Goal: Task Accomplishment & Management: Complete application form

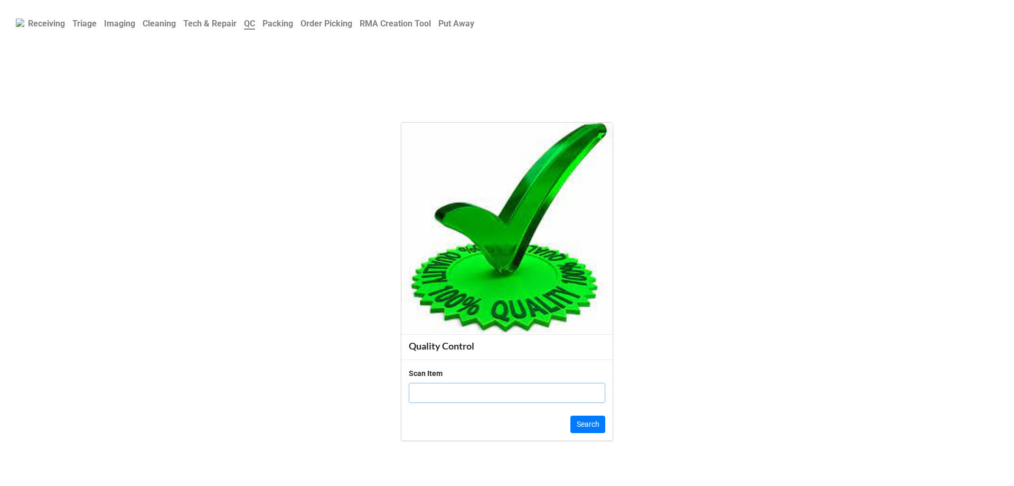
click at [341, 31] on link "Order Picking" at bounding box center [326, 23] width 59 height 21
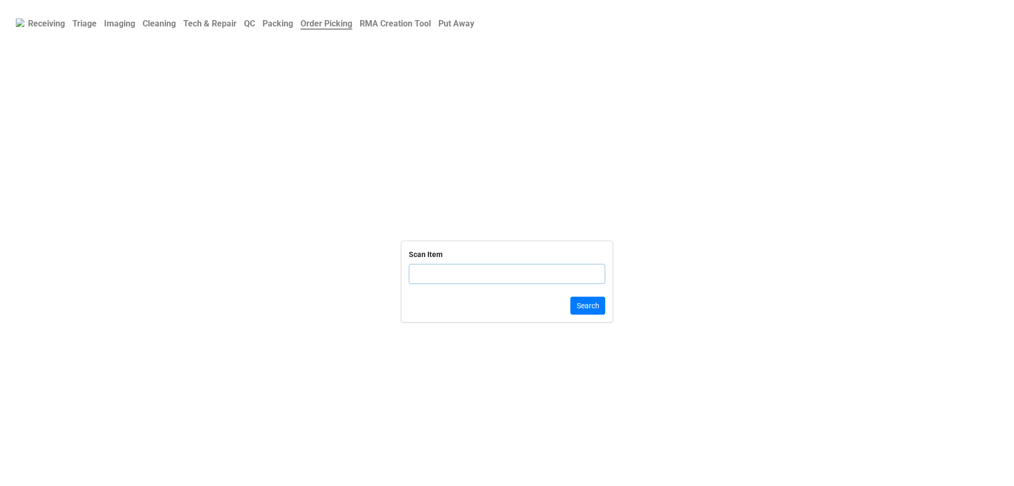
click at [443, 267] on input "text" at bounding box center [507, 274] width 197 height 20
paste input "5033494"
type input "5033494"
click at [532, 273] on input "5033494" at bounding box center [507, 274] width 197 height 20
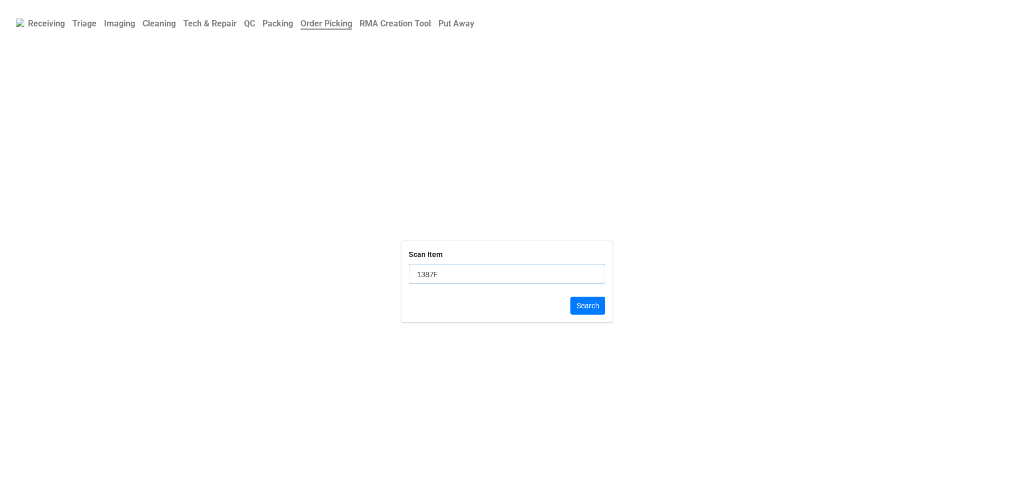
type input "1387F9"
click button "Search" at bounding box center [588, 305] width 35 height 18
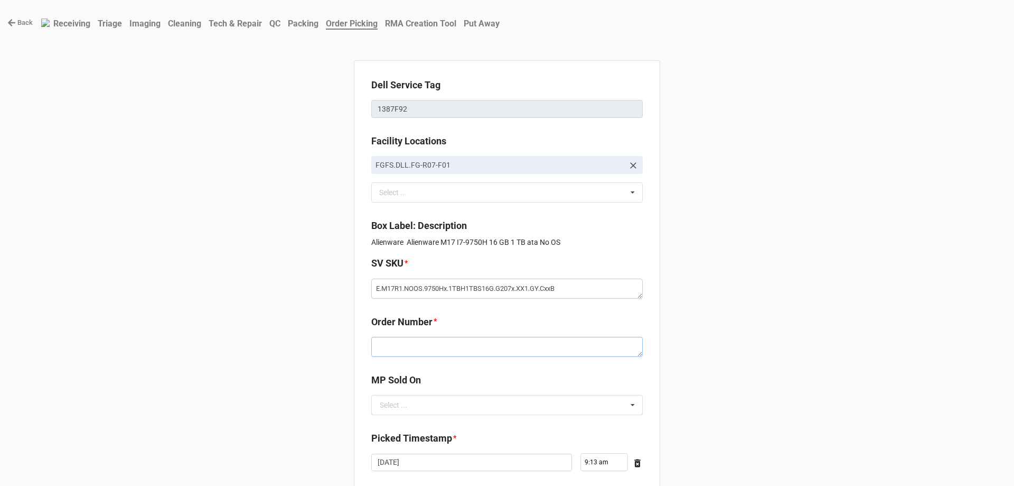
click at [404, 342] on textarea at bounding box center [507, 347] width 272 height 20
paste textarea "5033494"
type textarea "x"
type textarea "5033494"
click at [444, 395] on input "text" at bounding box center [507, 404] width 271 height 19
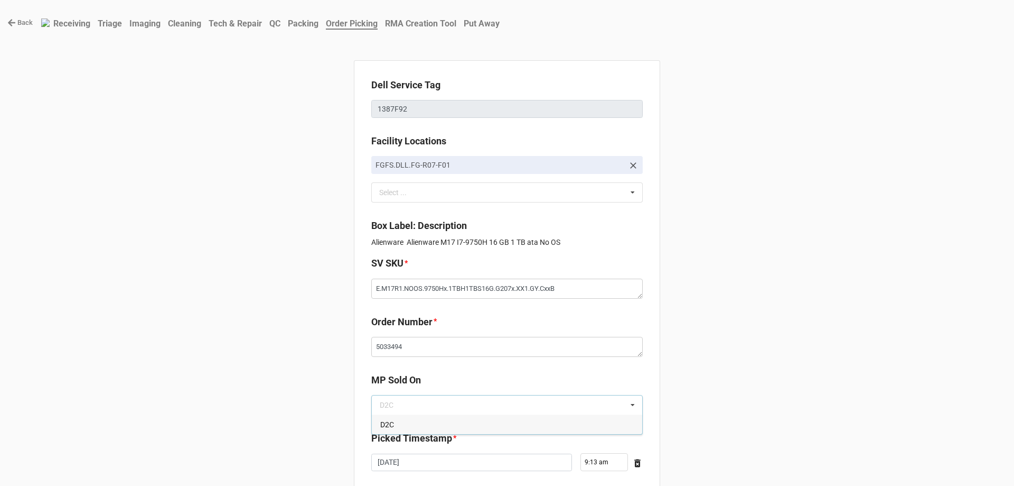
click at [444, 424] on div "D2C" at bounding box center [507, 424] width 271 height 20
type textarea "x"
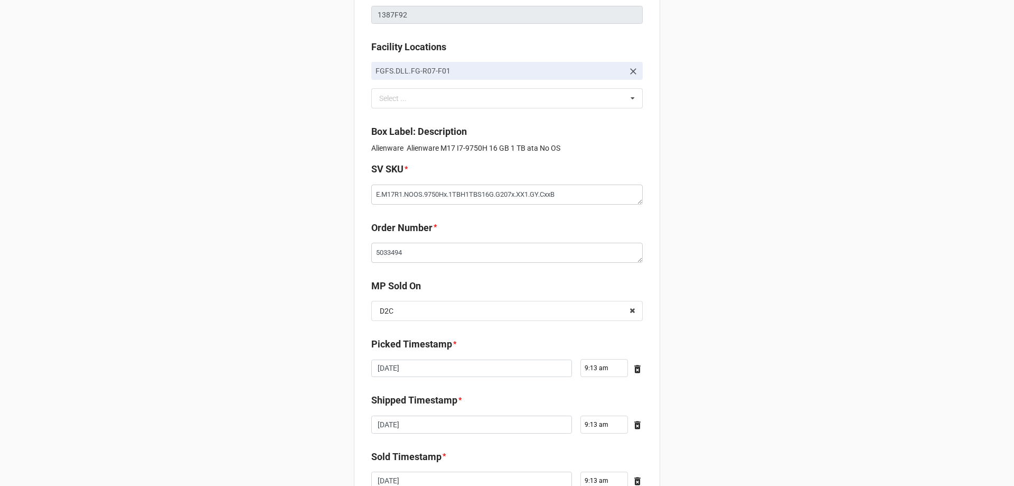
scroll to position [179, 0]
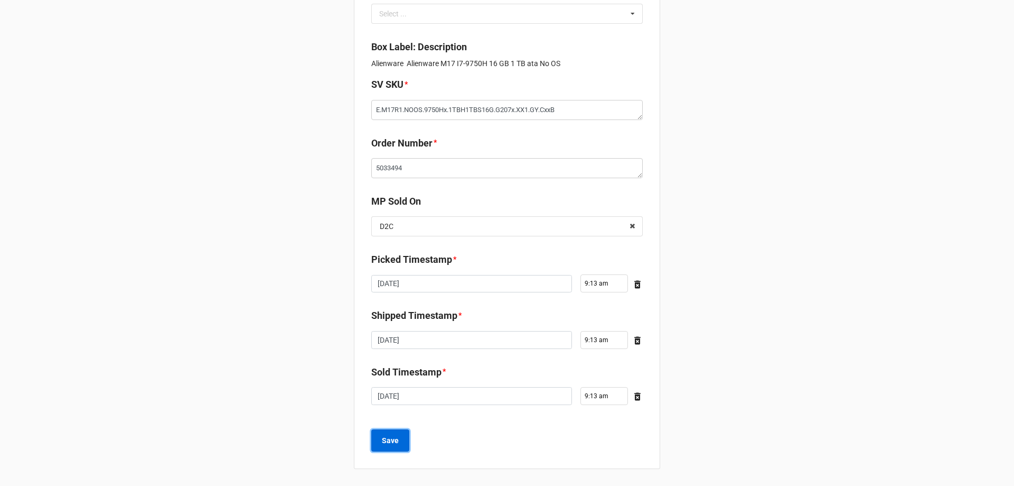
click at [403, 442] on button "Save" at bounding box center [390, 440] width 38 height 22
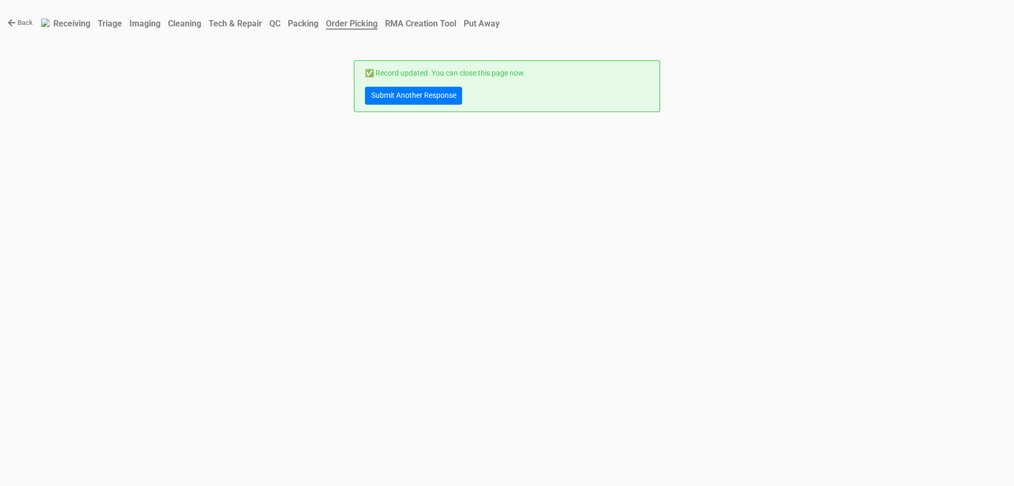
scroll to position [0, 0]
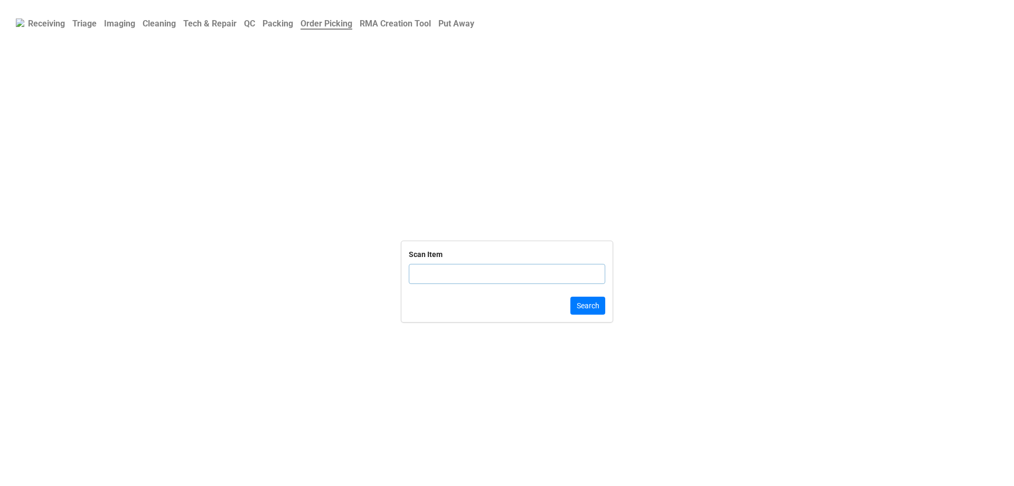
click at [441, 270] on input "text" at bounding box center [507, 274] width 197 height 20
click button "Search" at bounding box center [588, 305] width 35 height 18
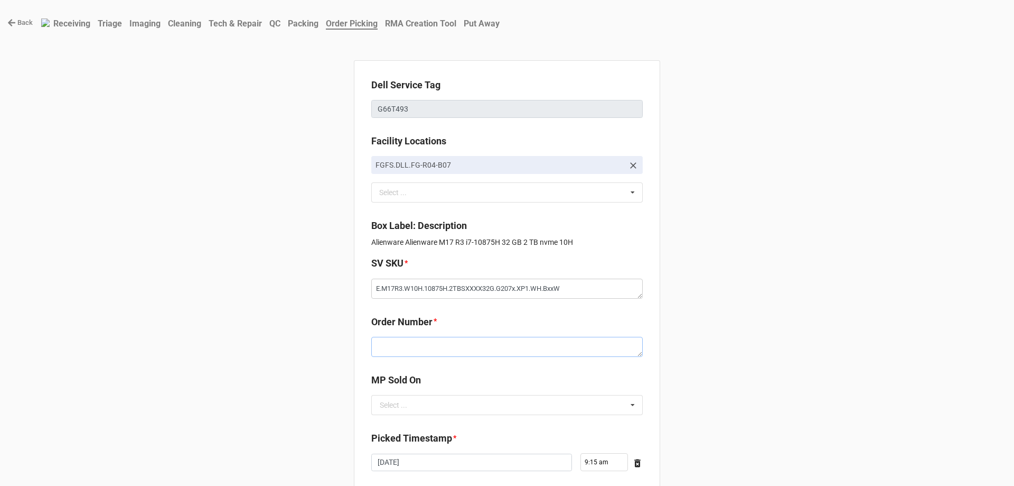
click at [444, 346] on textarea at bounding box center [507, 347] width 272 height 20
paste textarea "5033529"
type textarea "x"
type textarea "5033529"
click at [457, 399] on input "text" at bounding box center [507, 404] width 271 height 19
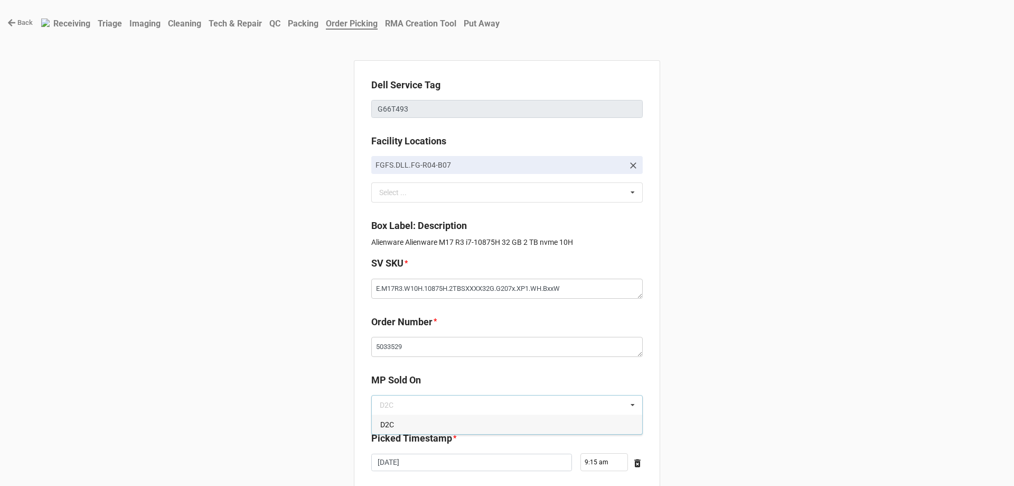
click at [459, 415] on div "D2C" at bounding box center [507, 424] width 271 height 20
type textarea "x"
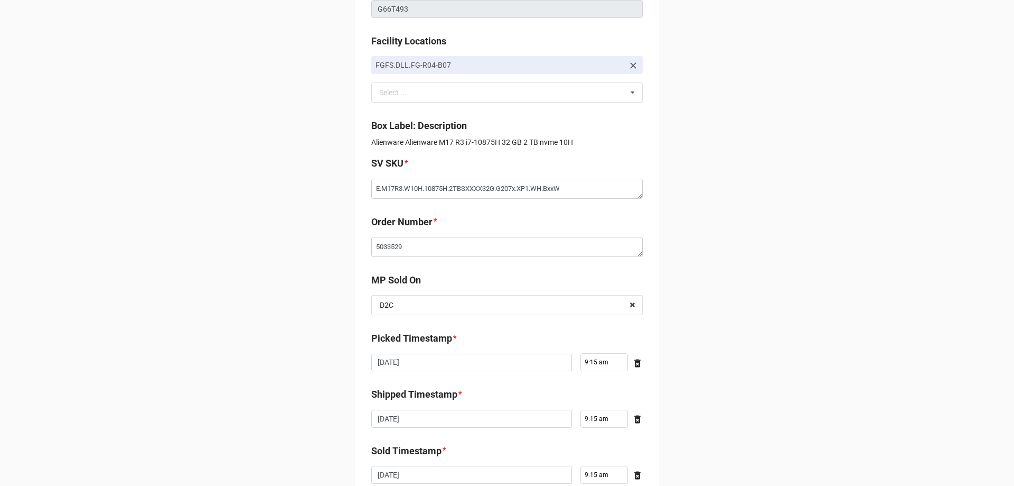
scroll to position [179, 0]
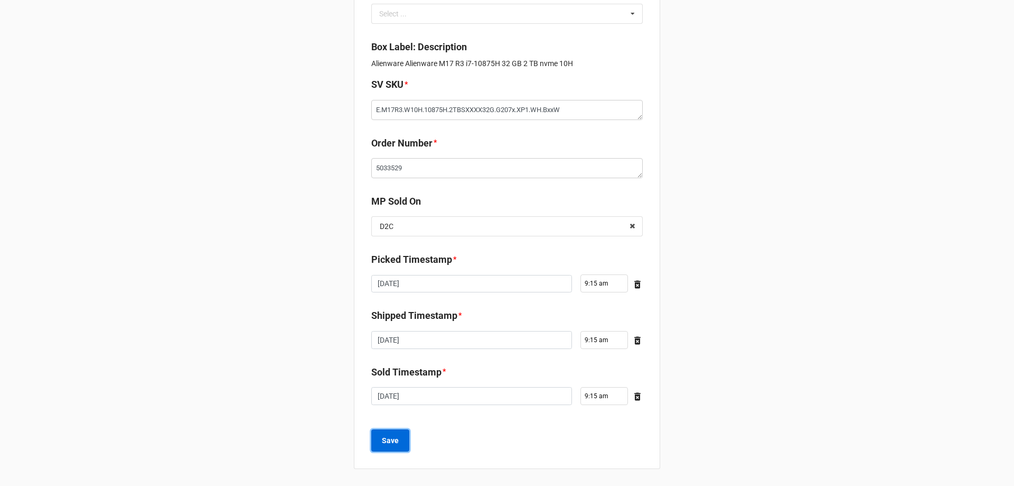
click at [390, 448] on button "Save" at bounding box center [390, 440] width 38 height 22
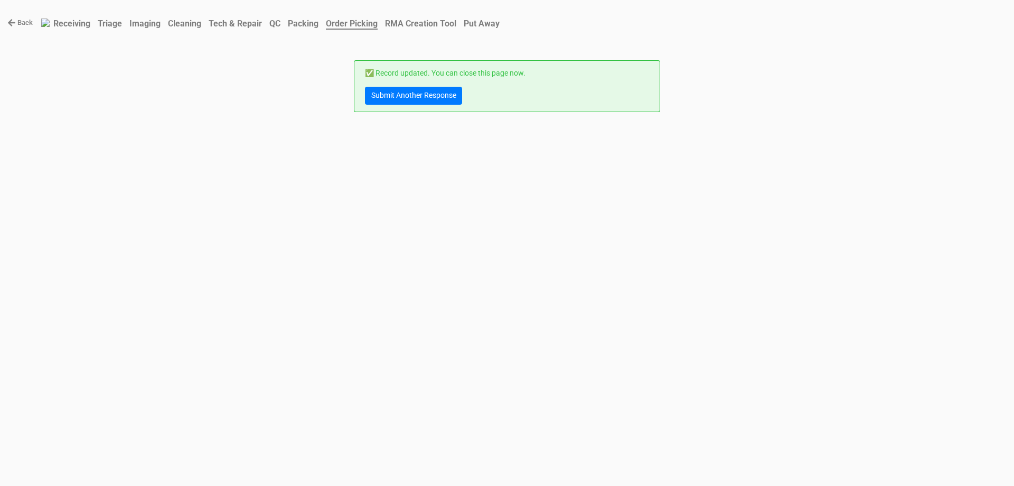
scroll to position [0, 0]
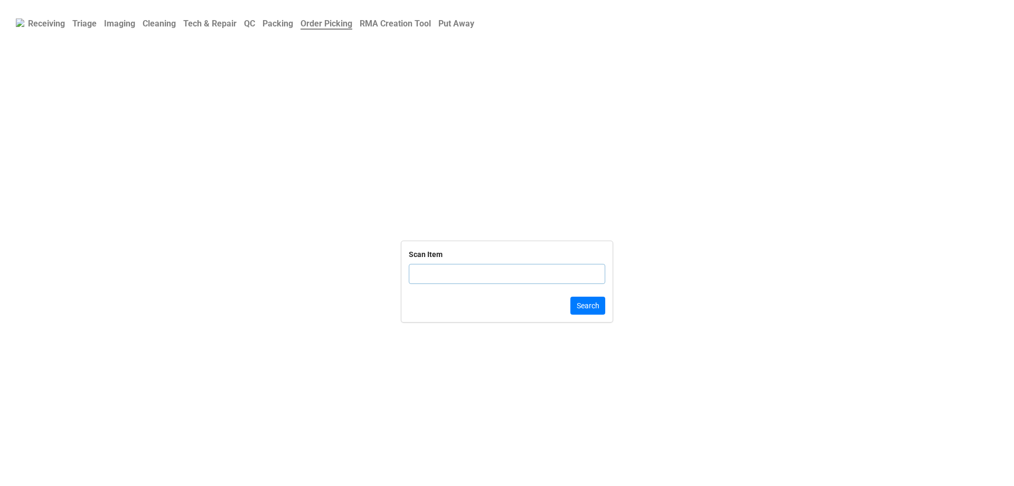
click at [517, 267] on input "text" at bounding box center [507, 274] width 197 height 20
type input "CJ4YTT"
click button "Search" at bounding box center [588, 305] width 35 height 18
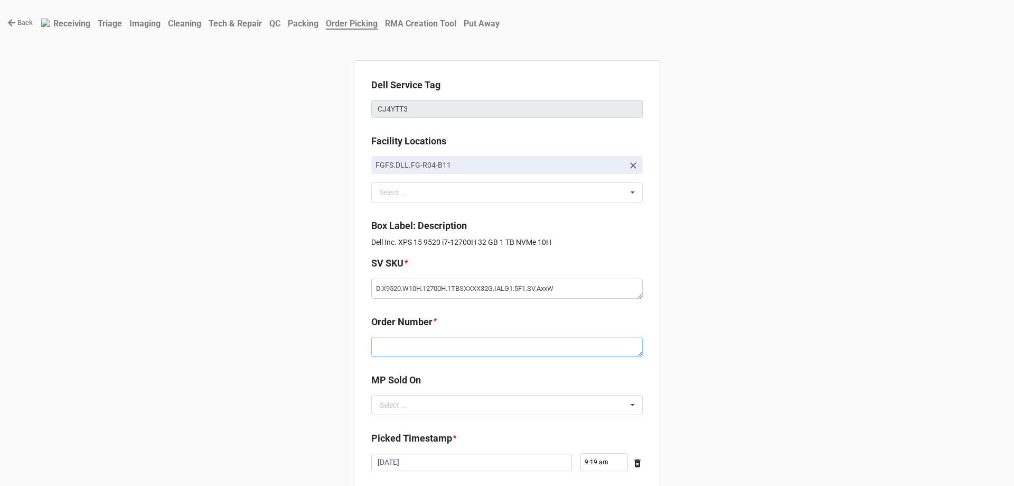
click at [435, 344] on textarea at bounding box center [507, 347] width 272 height 20
paste textarea "5033420"
type textarea "x"
type textarea "5033420"
click at [404, 414] on input "text" at bounding box center [507, 404] width 271 height 19
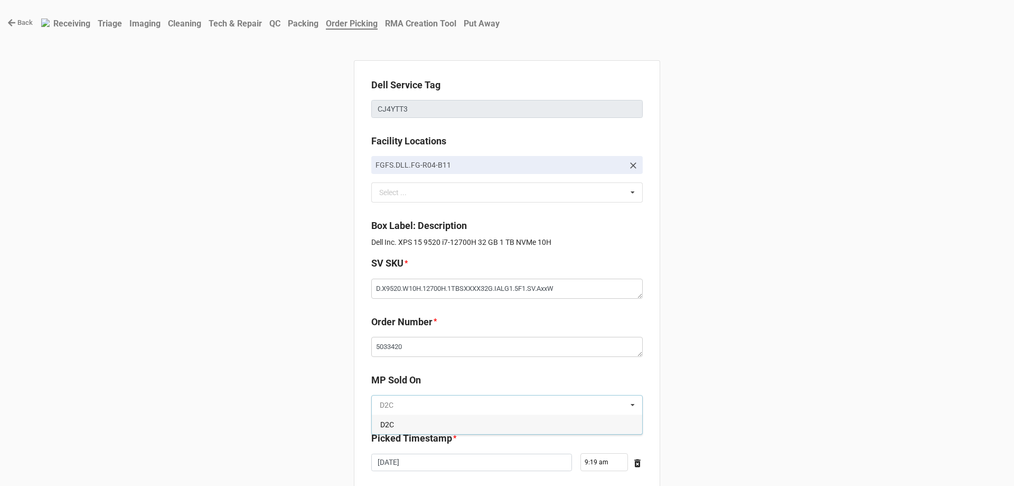
click at [404, 413] on input "text" at bounding box center [507, 404] width 271 height 19
click at [393, 424] on div "D2C" at bounding box center [507, 424] width 271 height 20
type textarea "x"
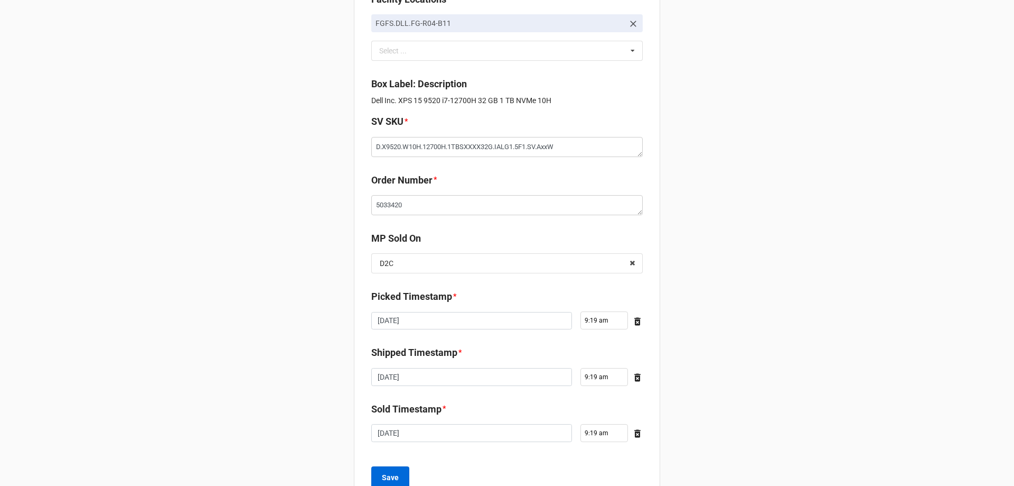
scroll to position [179, 0]
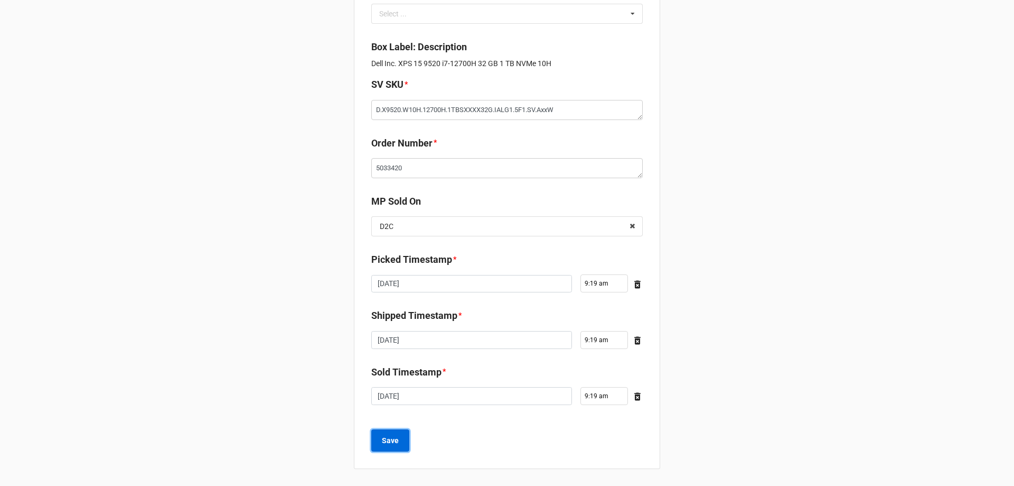
click at [379, 448] on button "Save" at bounding box center [390, 440] width 38 height 22
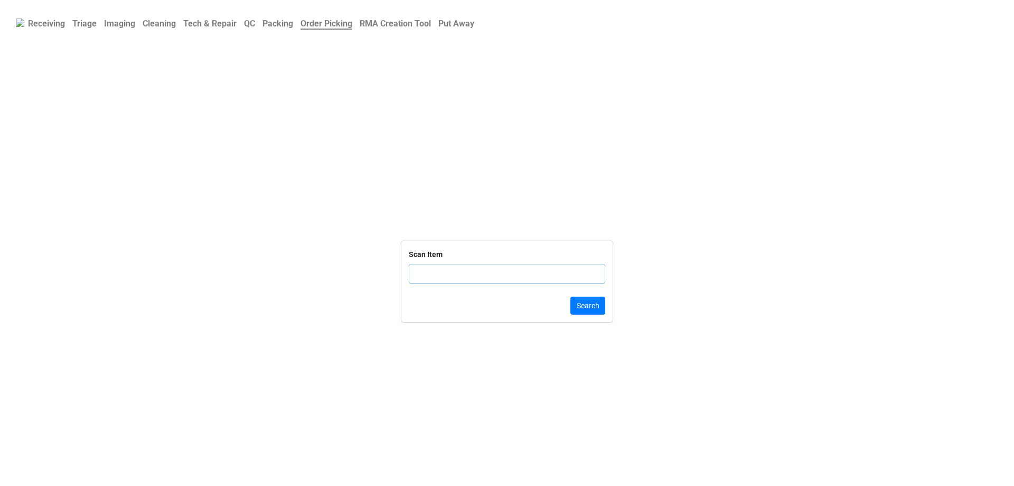
click at [416, 282] on input "text" at bounding box center [507, 274] width 197 height 20
click button "Search" at bounding box center [588, 305] width 35 height 18
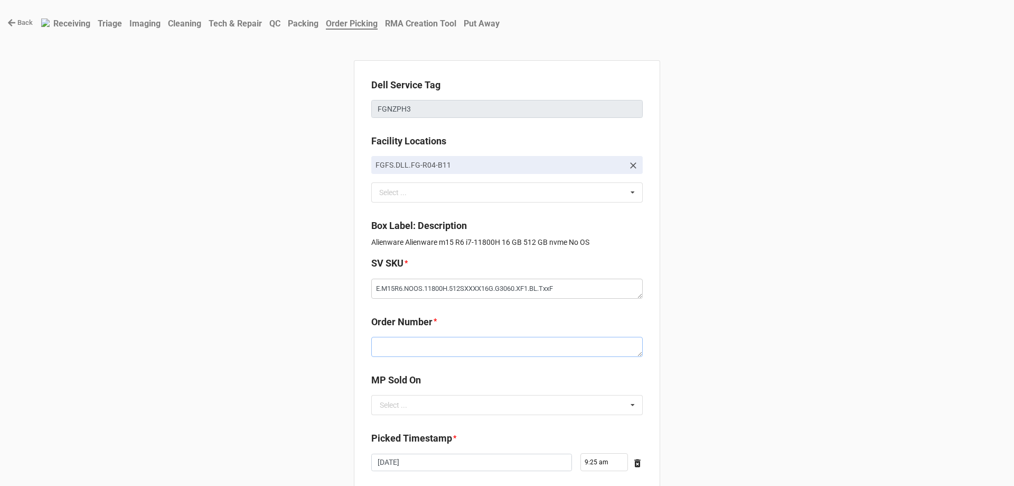
click at [455, 340] on textarea at bounding box center [507, 347] width 272 height 20
paste textarea "5033519"
type textarea "x"
type textarea "5033519"
click at [448, 402] on input "text" at bounding box center [507, 404] width 271 height 19
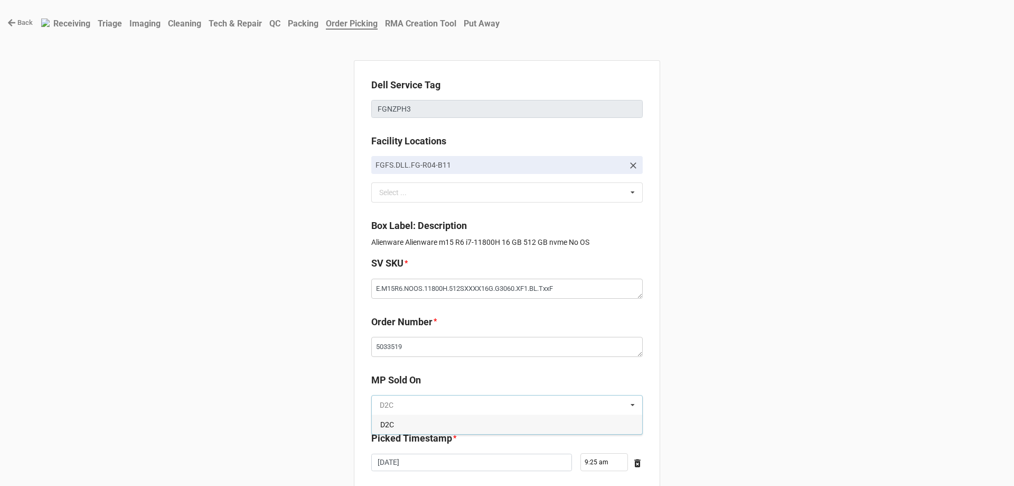
click at [447, 407] on input "text" at bounding box center [507, 404] width 271 height 19
click at [452, 425] on div "D2C" at bounding box center [507, 424] width 271 height 20
type textarea "x"
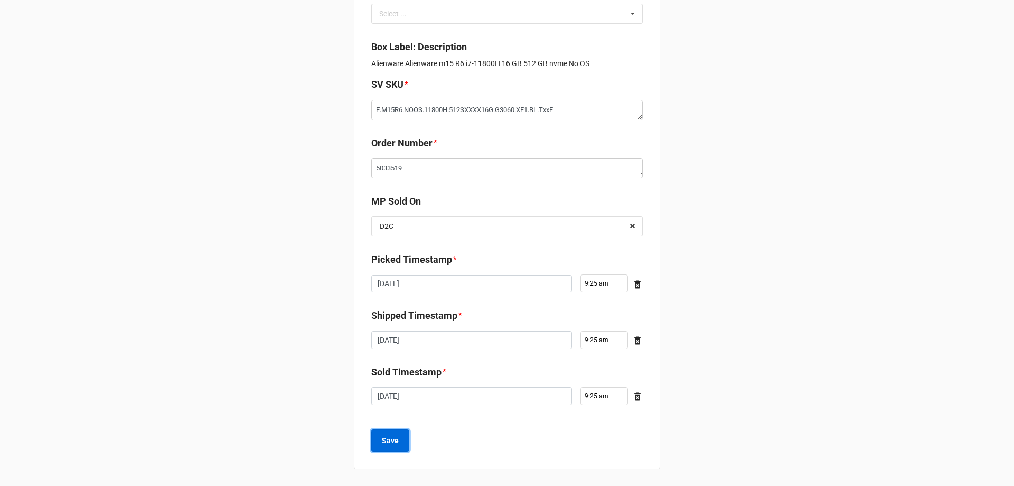
click at [395, 432] on button "Save" at bounding box center [390, 440] width 38 height 22
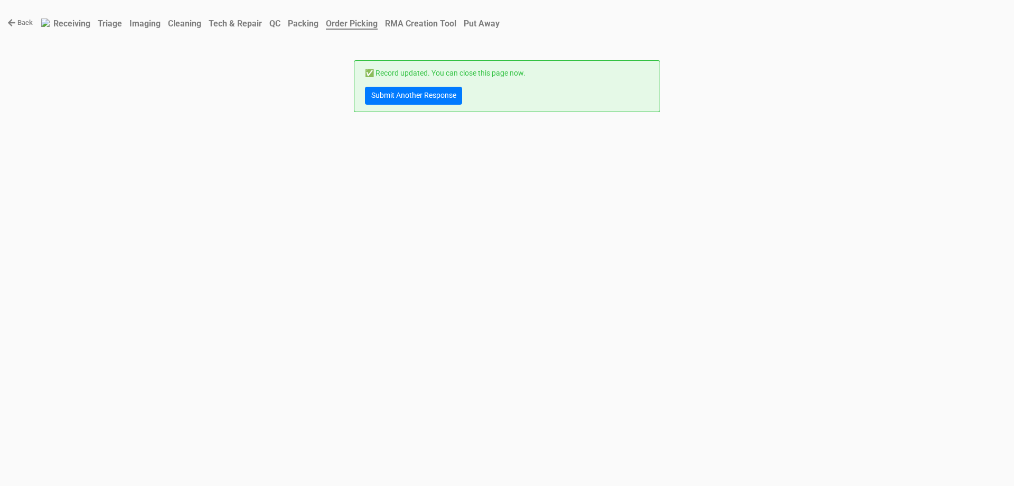
scroll to position [0, 0]
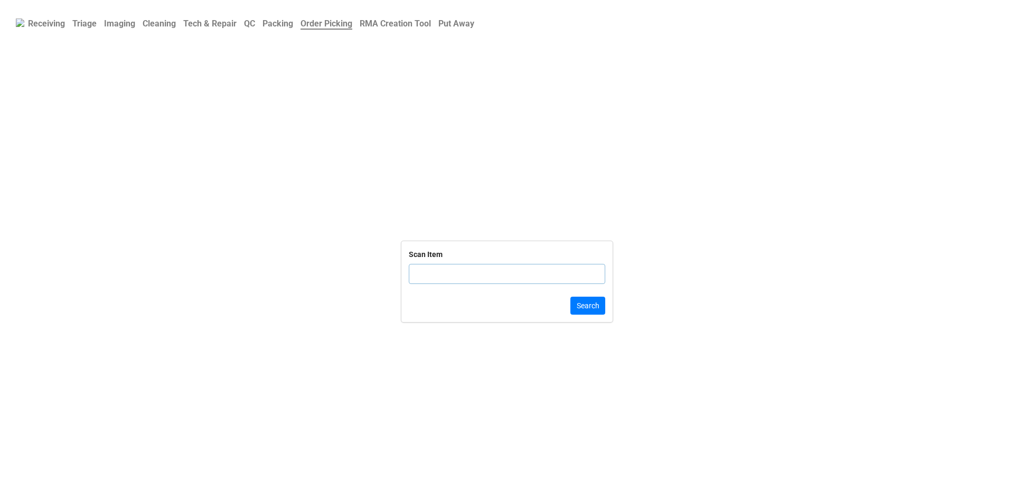
click at [458, 276] on input "text" at bounding box center [507, 274] width 197 height 20
drag, startPoint x: 458, startPoint y: 276, endPoint x: 412, endPoint y: 268, distance: 46.1
click at [412, 268] on input "text" at bounding box center [507, 274] width 197 height 20
click button "Search" at bounding box center [588, 305] width 35 height 18
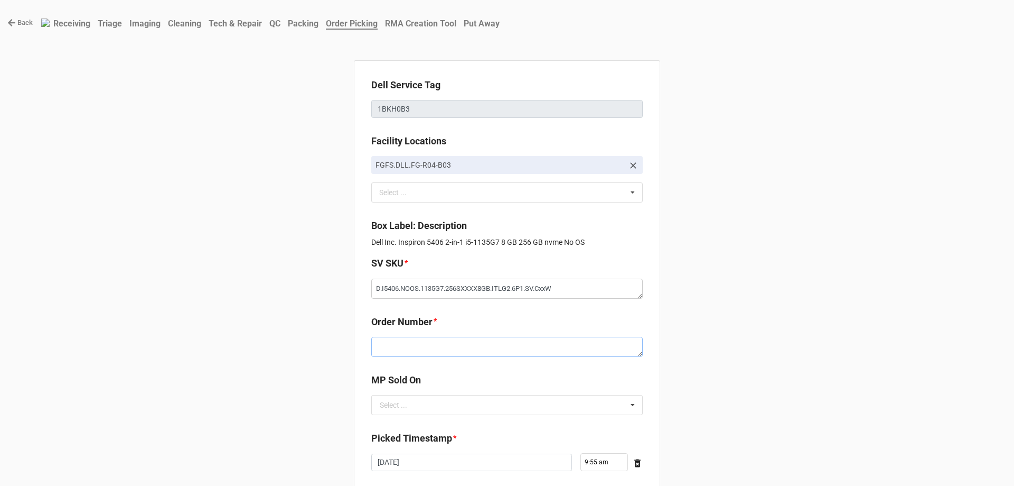
click at [420, 343] on textarea at bounding box center [507, 347] width 272 height 20
paste textarea "5033525"
type textarea "x"
type textarea "5033525"
click at [439, 405] on input "text" at bounding box center [507, 404] width 271 height 19
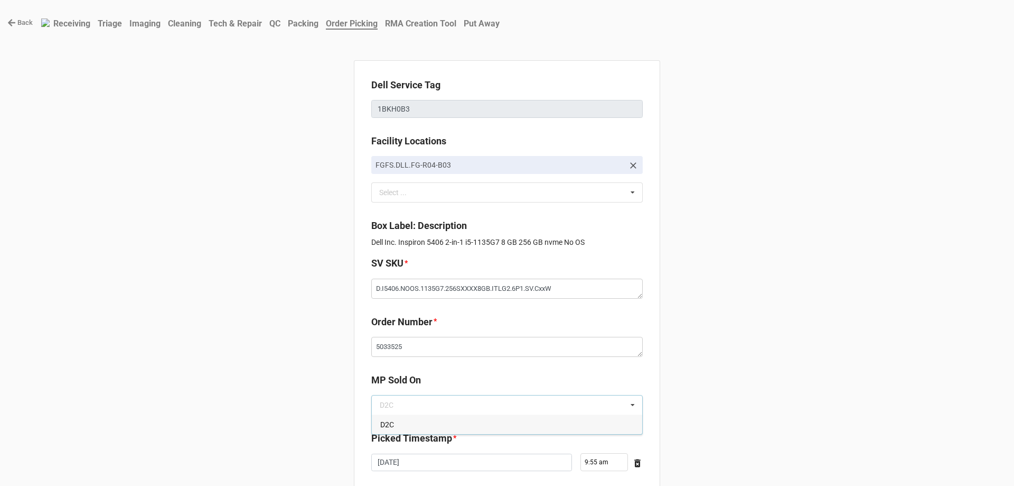
click at [431, 420] on div "D2C" at bounding box center [507, 424] width 271 height 20
type textarea "x"
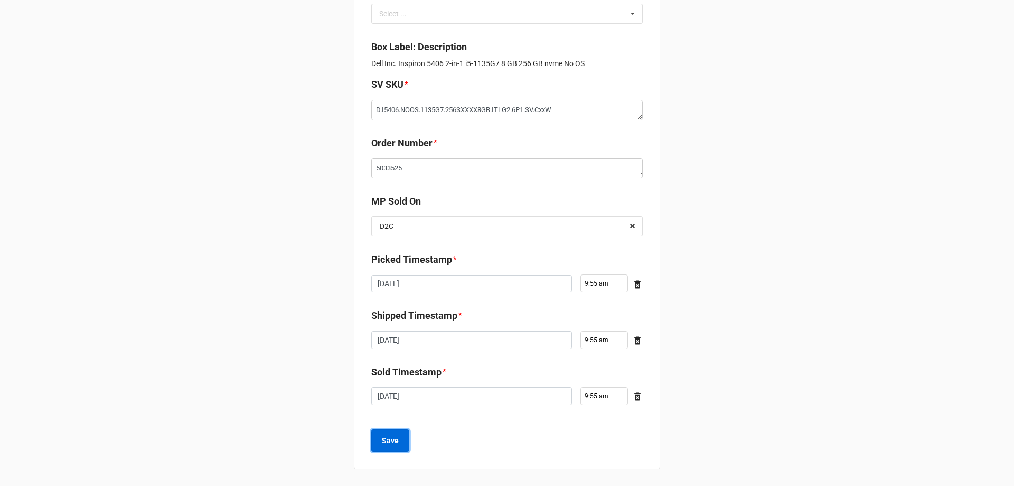
click at [395, 447] on button "Save" at bounding box center [390, 440] width 38 height 22
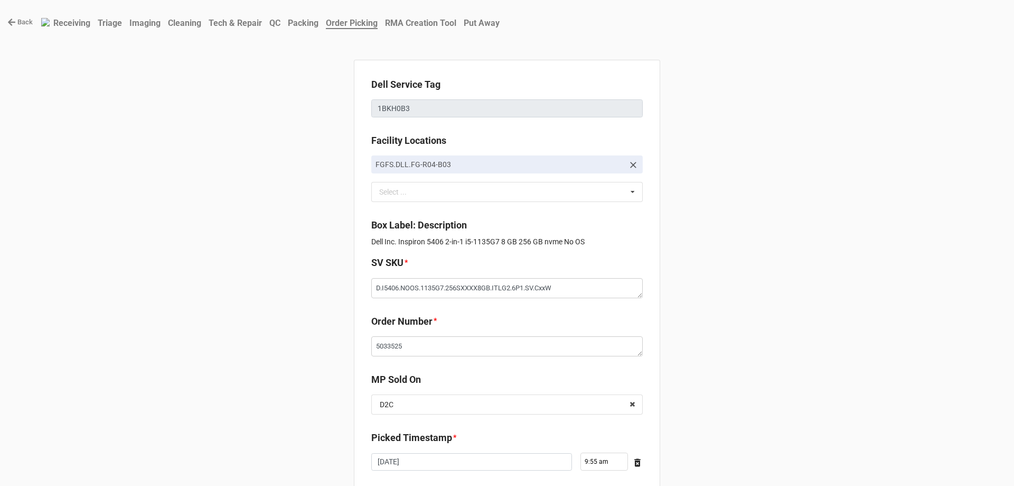
scroll to position [0, 0]
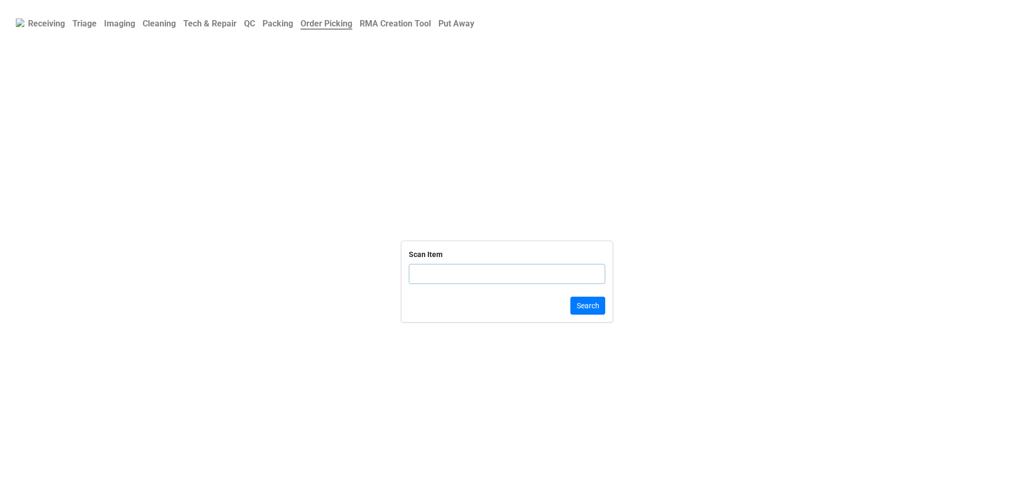
click at [445, 277] on input "text" at bounding box center [507, 274] width 197 height 20
type input "14QQXY2"
click button "Search" at bounding box center [588, 305] width 35 height 18
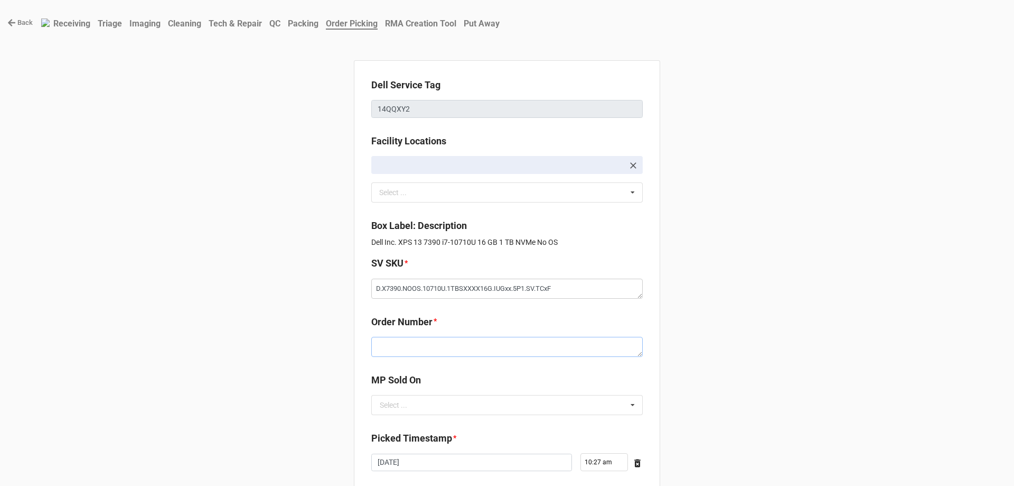
click at [468, 339] on textarea at bounding box center [507, 347] width 272 height 20
paste textarea "5033409"
type textarea "x"
type textarea "5033409"
click at [449, 400] on input "text" at bounding box center [507, 404] width 271 height 19
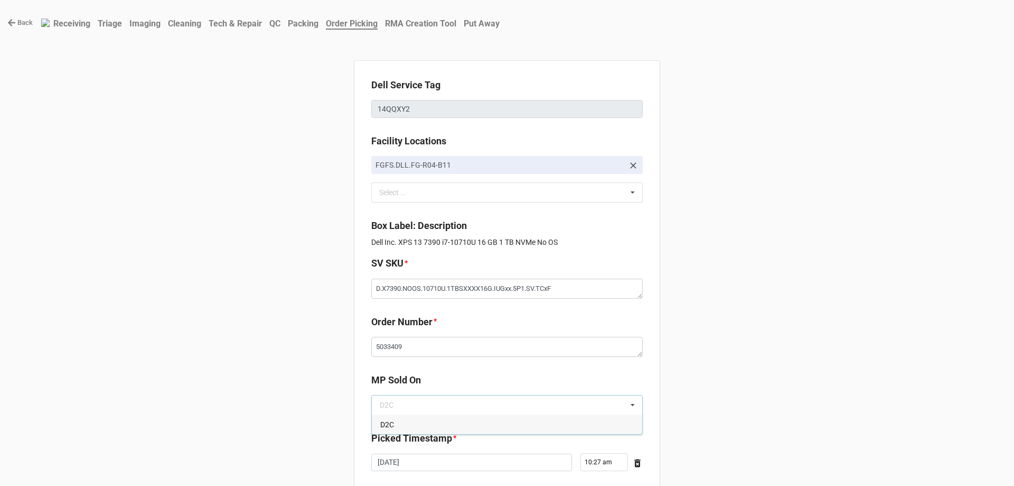
click at [454, 415] on div "D2C" at bounding box center [507, 424] width 271 height 20
type textarea "x"
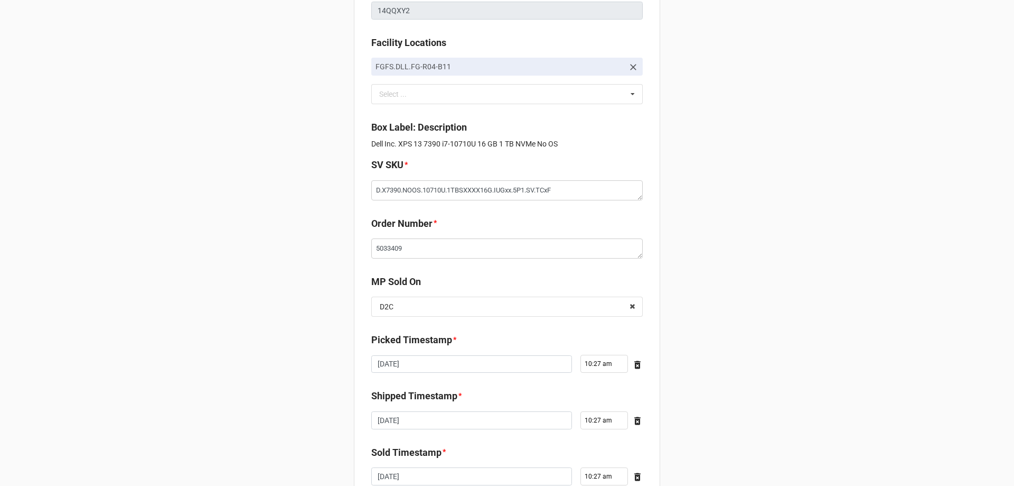
scroll to position [179, 0]
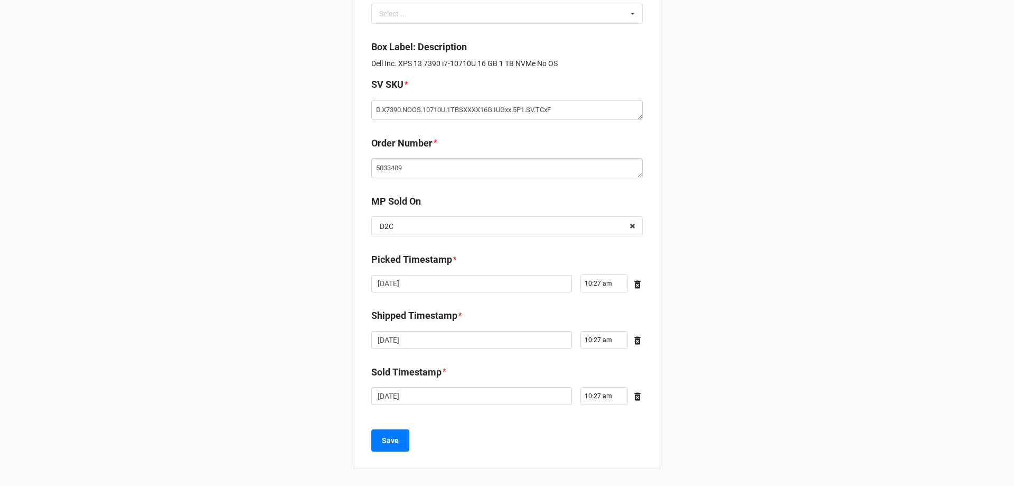
click at [405, 427] on div "Dell Service Tag 14QQXY2 Facility Locations FGFS.DLL.FG-R04-B11 Select ... No r…" at bounding box center [507, 175] width 306 height 587
click at [405, 432] on button "Save" at bounding box center [390, 440] width 38 height 22
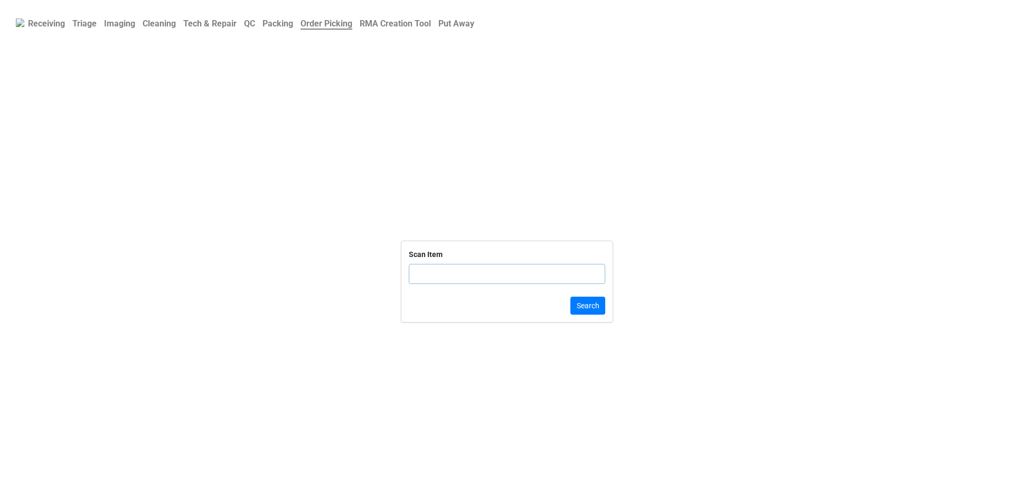
click at [524, 283] on input "text" at bounding box center [507, 274] width 197 height 20
click button "Search" at bounding box center [588, 305] width 35 height 18
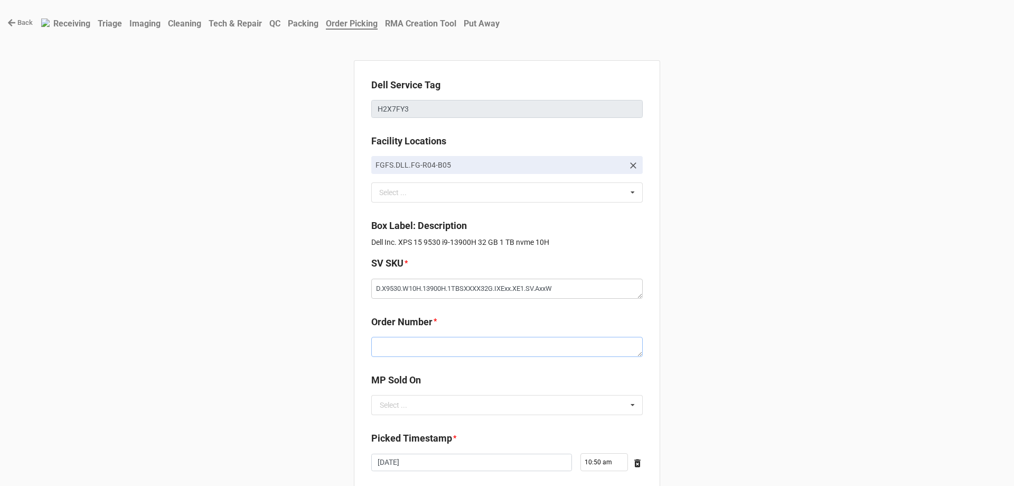
click at [499, 341] on textarea at bounding box center [507, 347] width 272 height 20
paste textarea "5033396"
type textarea "x"
type textarea "5033396"
click at [461, 409] on input "text" at bounding box center [507, 404] width 271 height 19
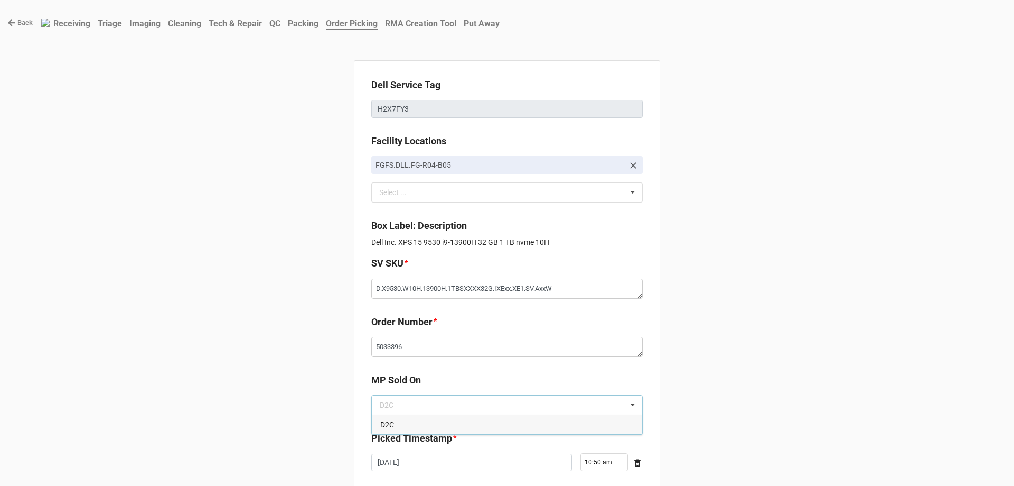
click at [460, 420] on div "D2C" at bounding box center [507, 424] width 271 height 20
type textarea "x"
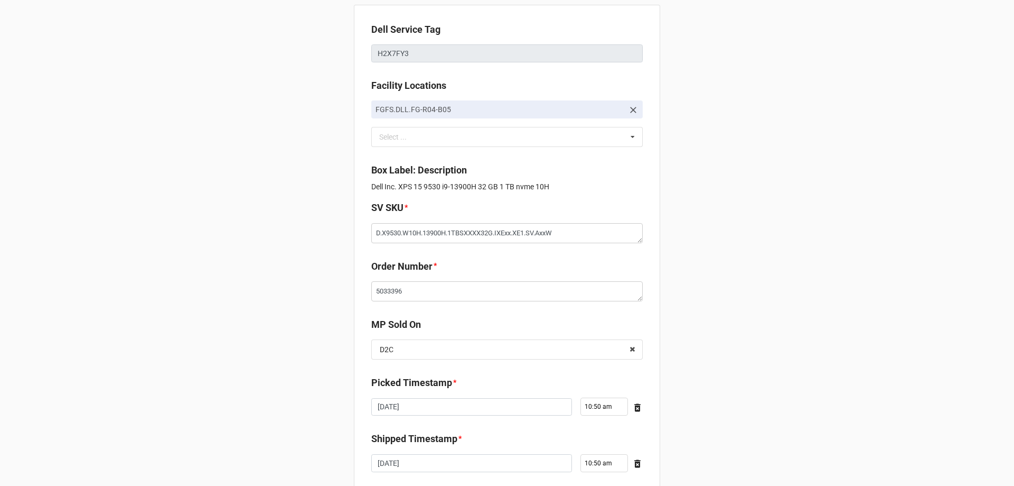
scroll to position [159, 0]
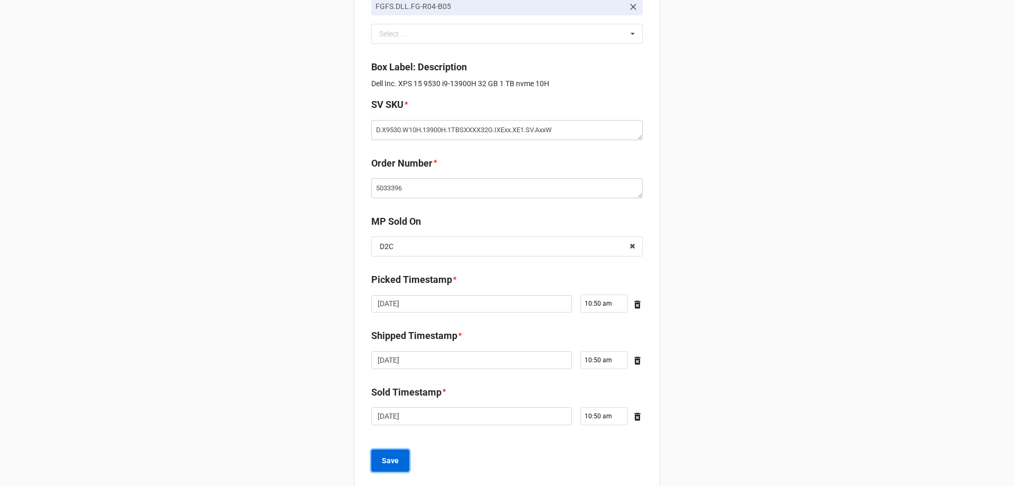
click at [372, 462] on button "Save" at bounding box center [390, 460] width 38 height 22
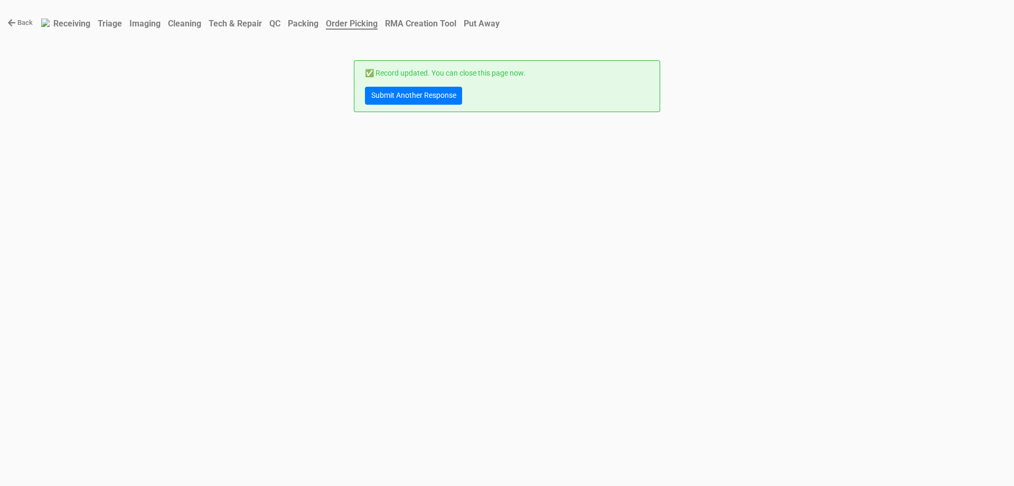
scroll to position [0, 0]
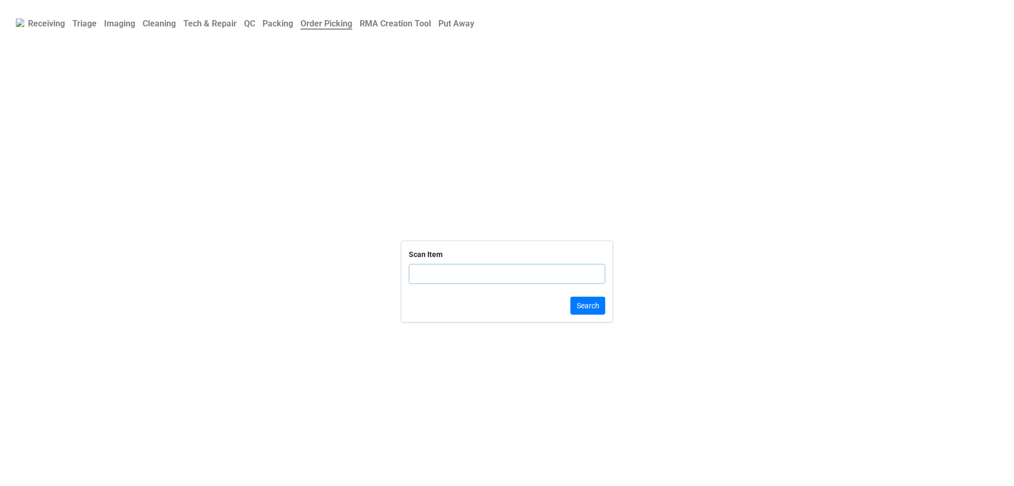
click at [534, 280] on input "text" at bounding box center [507, 274] width 197 height 20
click button "Search" at bounding box center [588, 305] width 35 height 18
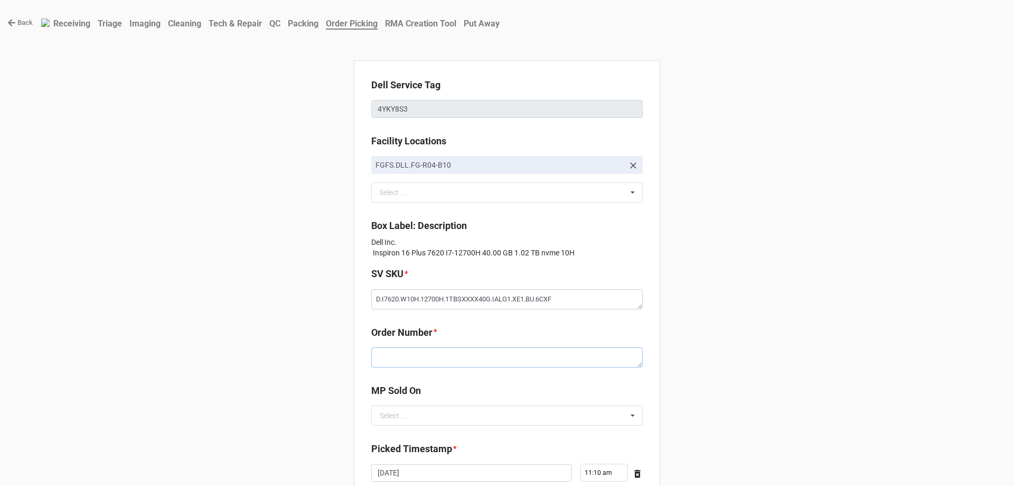
click at [501, 361] on textarea at bounding box center [507, 357] width 272 height 20
paste textarea "5033459"
type textarea "x"
type textarea "5033459"
click at [422, 411] on input "text" at bounding box center [507, 415] width 271 height 19
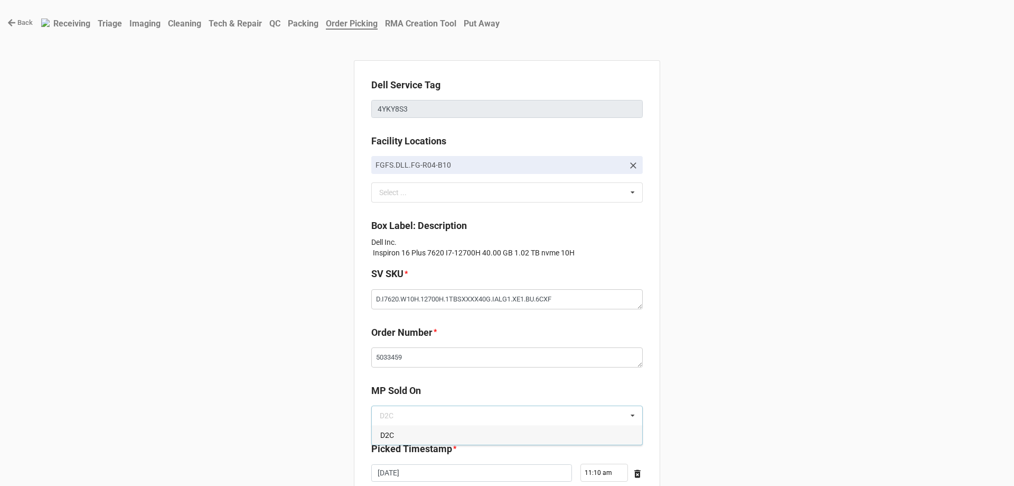
click at [416, 427] on div "D2C" at bounding box center [507, 435] width 271 height 20
type textarea "x"
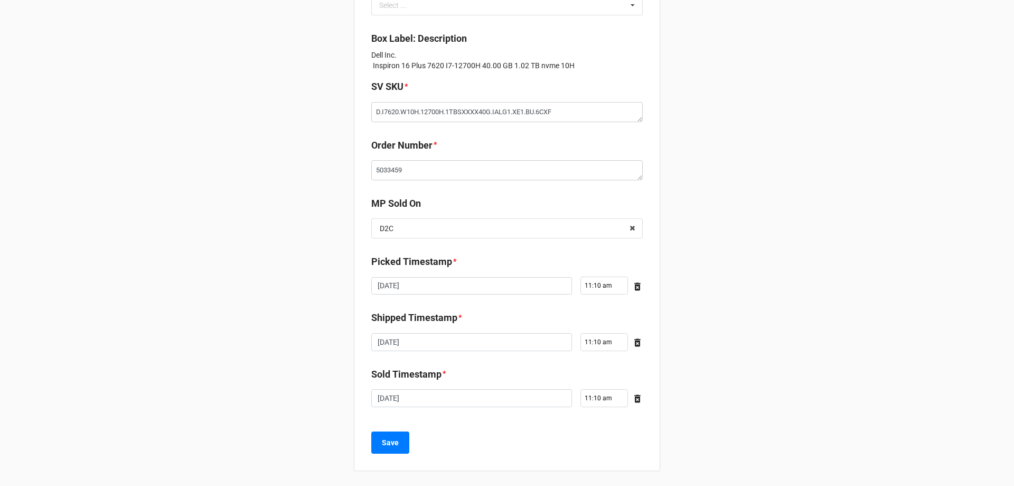
scroll to position [189, 0]
click at [398, 445] on button "Save" at bounding box center [390, 440] width 38 height 22
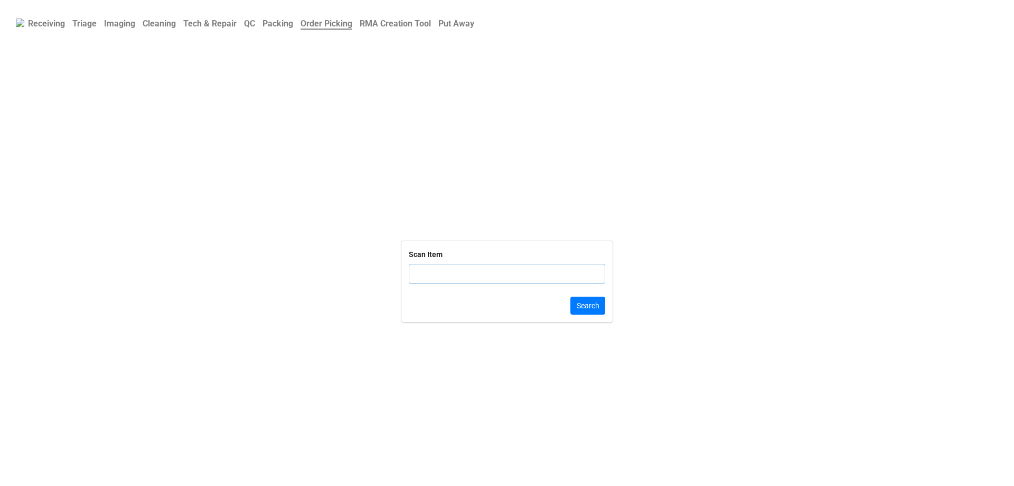
click at [415, 272] on input "text" at bounding box center [507, 274] width 197 height 20
click button "Search" at bounding box center [588, 305] width 35 height 18
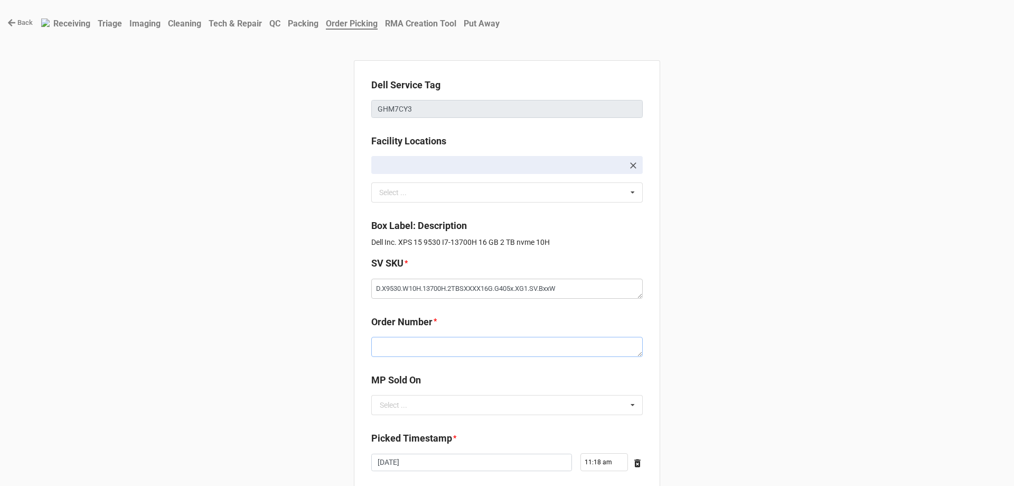
click at [454, 340] on textarea at bounding box center [507, 347] width 272 height 20
paste textarea "5033419"
type textarea "x"
type textarea "5033419"
click at [424, 413] on input "text" at bounding box center [507, 404] width 271 height 19
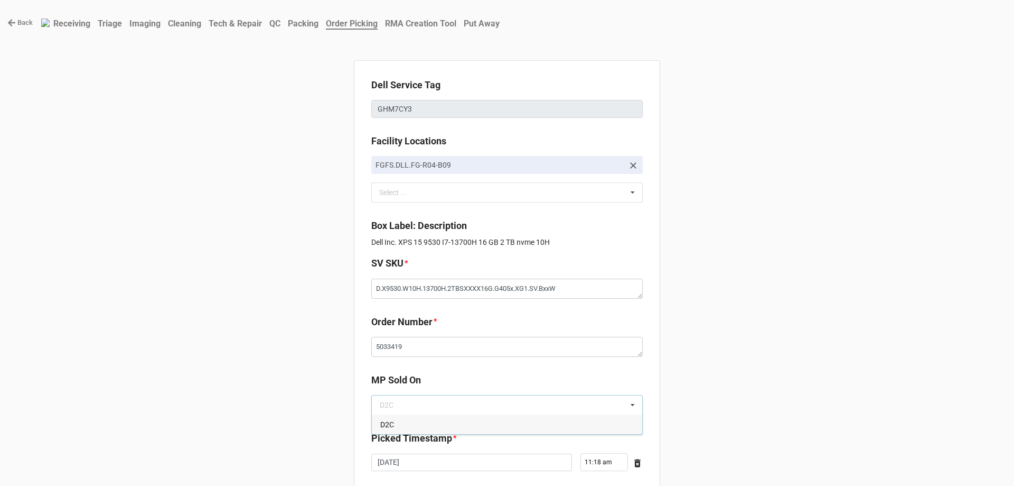
click at [431, 426] on div "D2C" at bounding box center [507, 424] width 271 height 20
type textarea "x"
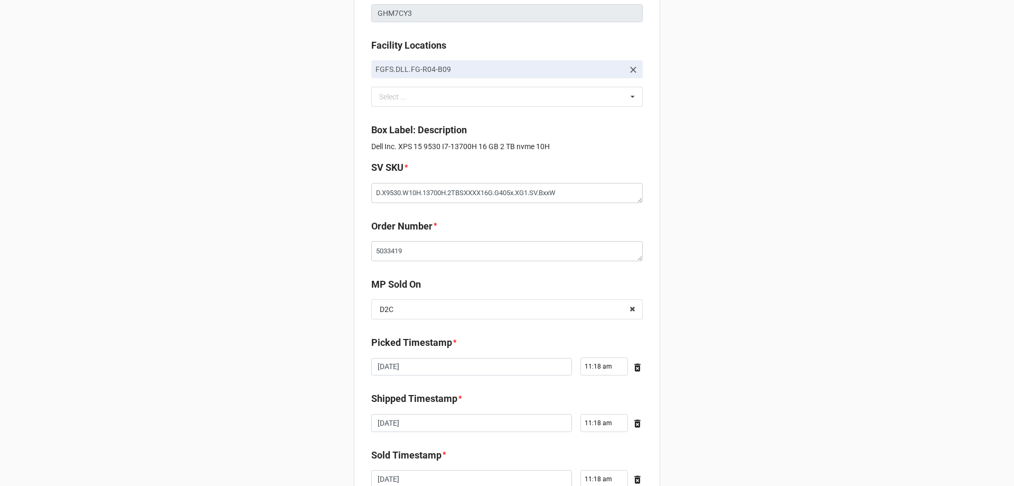
scroll to position [179, 0]
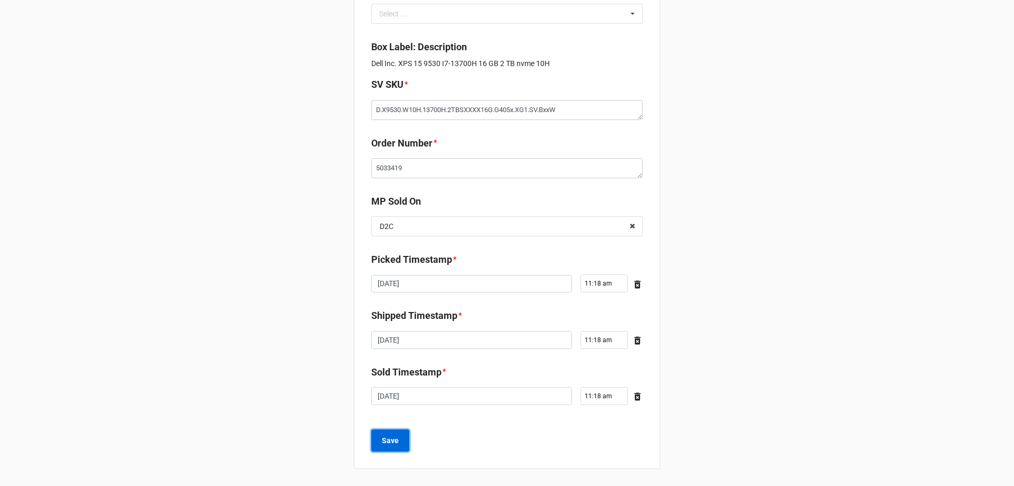
click at [401, 430] on button "Save" at bounding box center [390, 440] width 38 height 22
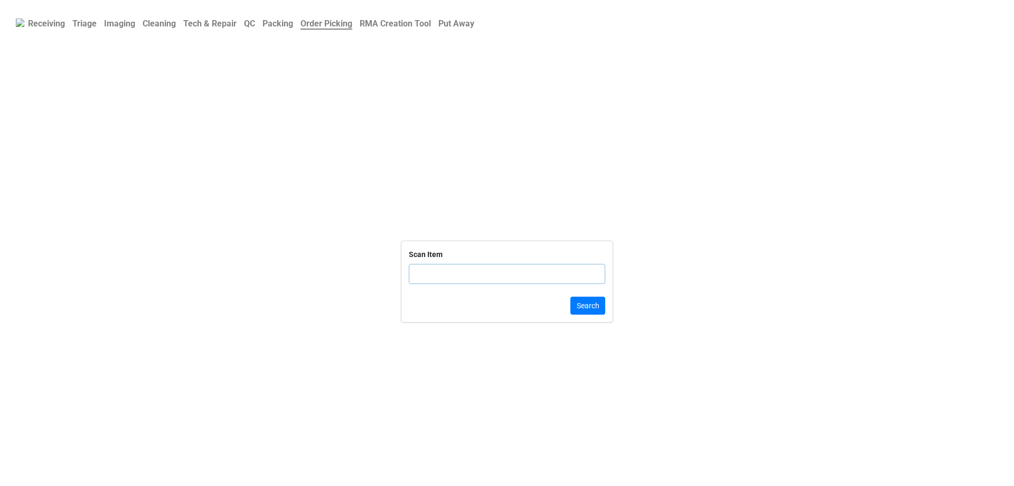
click at [506, 270] on input "text" at bounding box center [507, 274] width 197 height 20
click button "Search" at bounding box center [588, 305] width 35 height 18
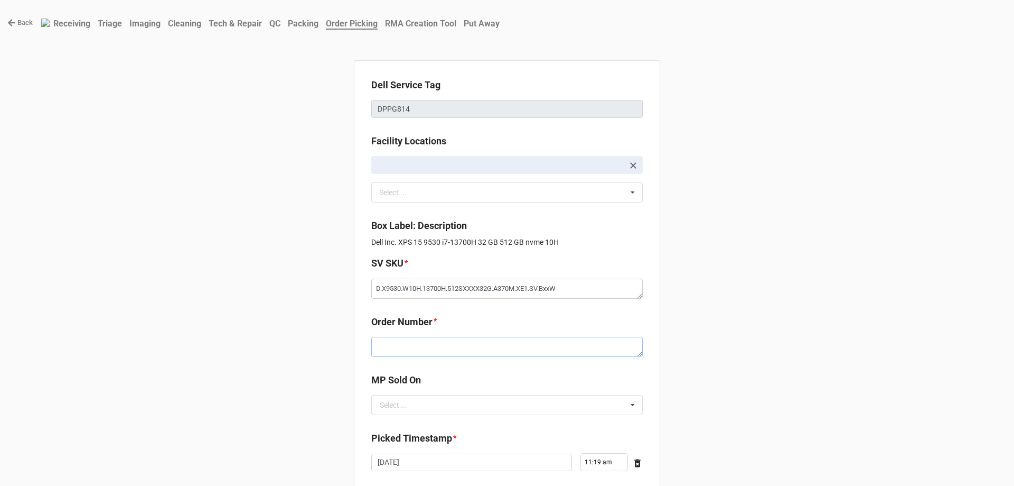
click at [473, 339] on textarea at bounding box center [507, 347] width 272 height 20
paste textarea "5033419"
type textarea "x"
type textarea "5033419"
click at [443, 405] on input "text" at bounding box center [507, 404] width 271 height 19
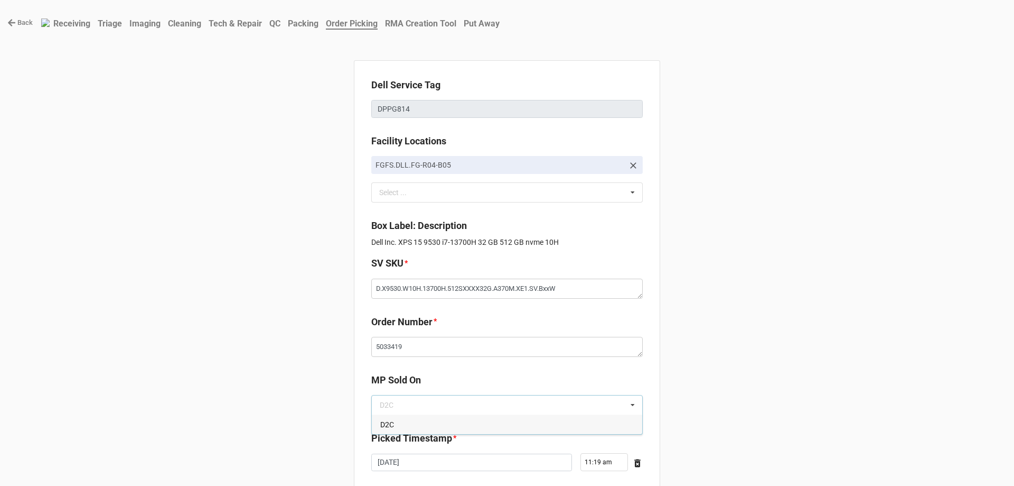
click at [446, 424] on div "D2C" at bounding box center [507, 424] width 271 height 20
type textarea "x"
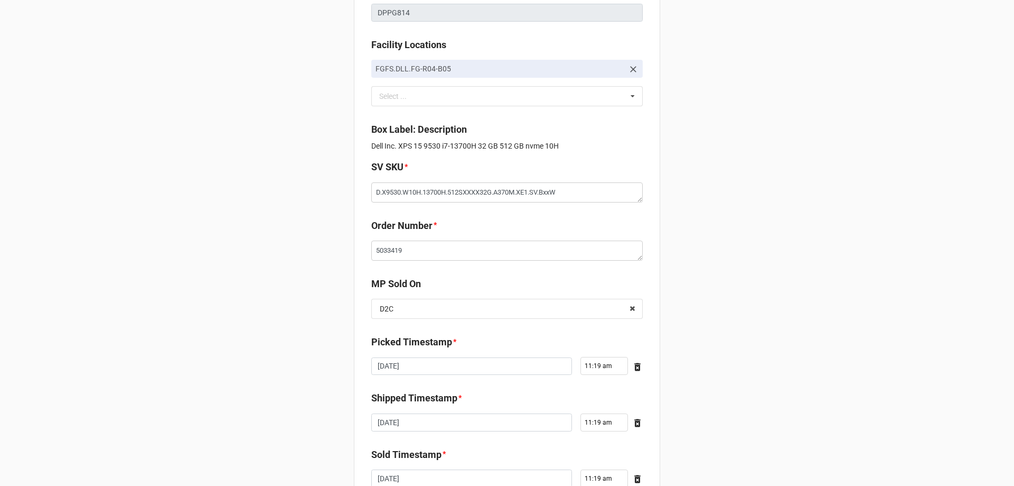
scroll to position [179, 0]
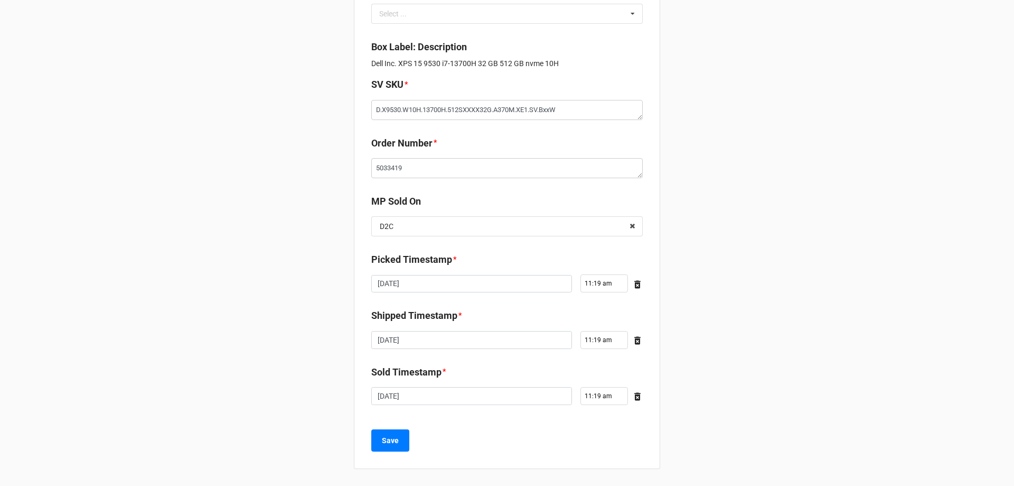
click at [394, 427] on div "Dell Service Tag DPPG814 Facility Locations FGFS.DLL.FG-R04-B05 Select ... No r…" at bounding box center [507, 175] width 306 height 587
click at [394, 429] on button "Save" at bounding box center [390, 440] width 38 height 22
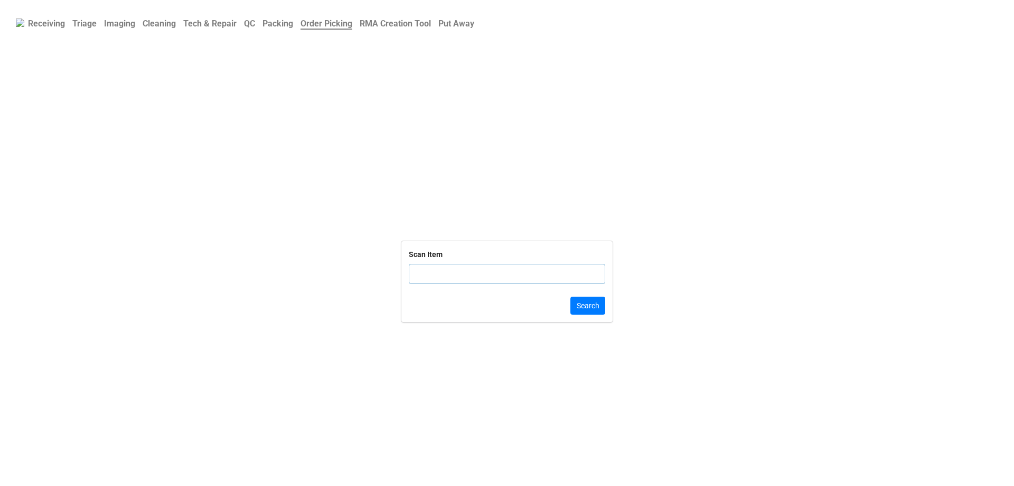
click at [456, 273] on input "text" at bounding box center [507, 274] width 197 height 20
click button "Search" at bounding box center [588, 305] width 35 height 18
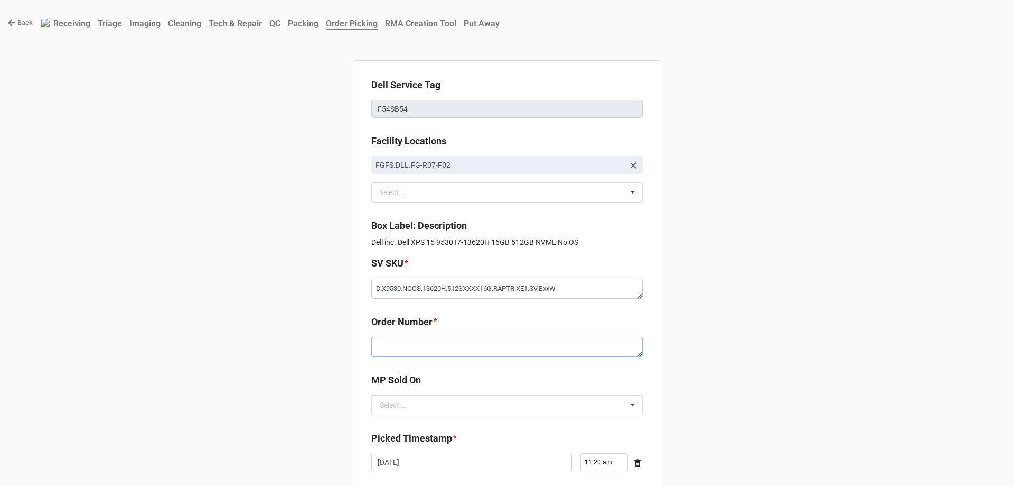
click at [397, 338] on textarea at bounding box center [507, 347] width 272 height 20
paste textarea "5033419"
type textarea "x"
type textarea "5033419"
click at [435, 406] on input "text" at bounding box center [507, 404] width 271 height 19
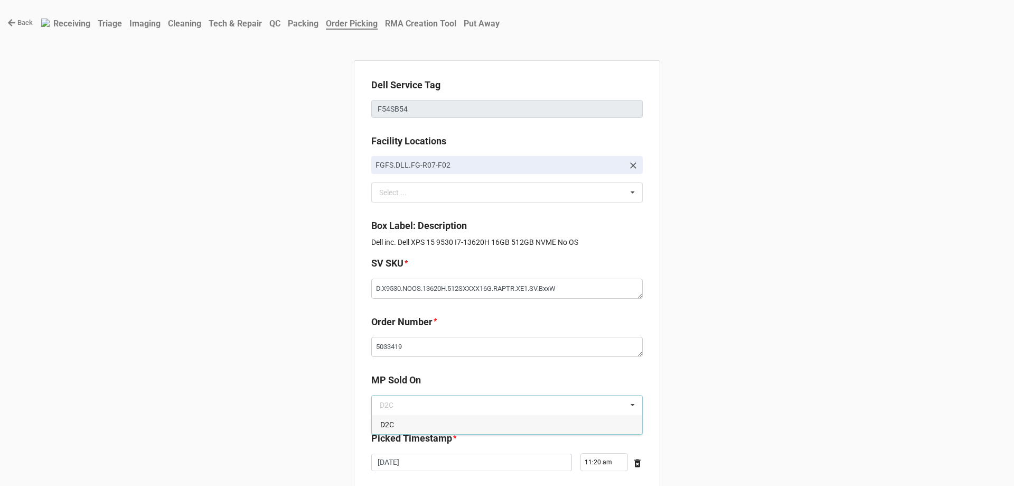
click at [439, 420] on div "D2C" at bounding box center [507, 424] width 271 height 20
type textarea "x"
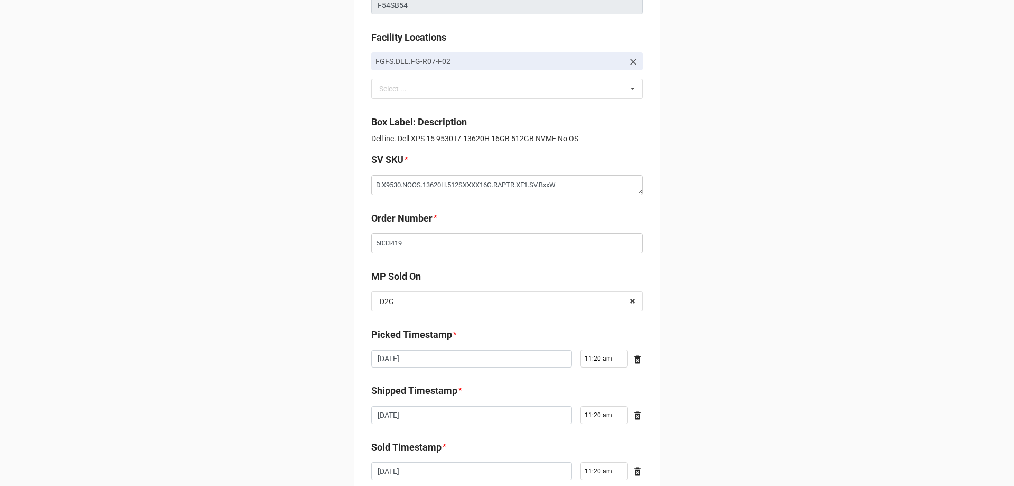
scroll to position [179, 0]
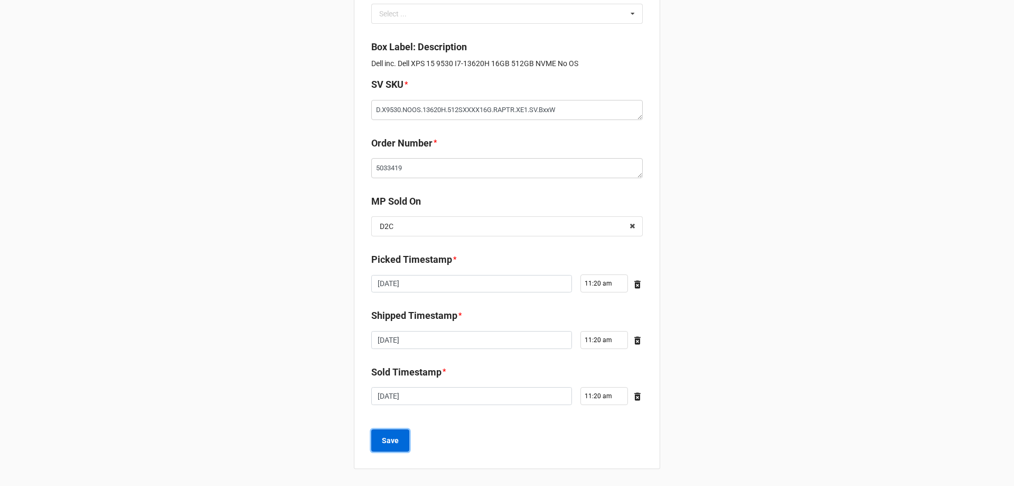
click at [391, 445] on b "Save" at bounding box center [390, 440] width 17 height 11
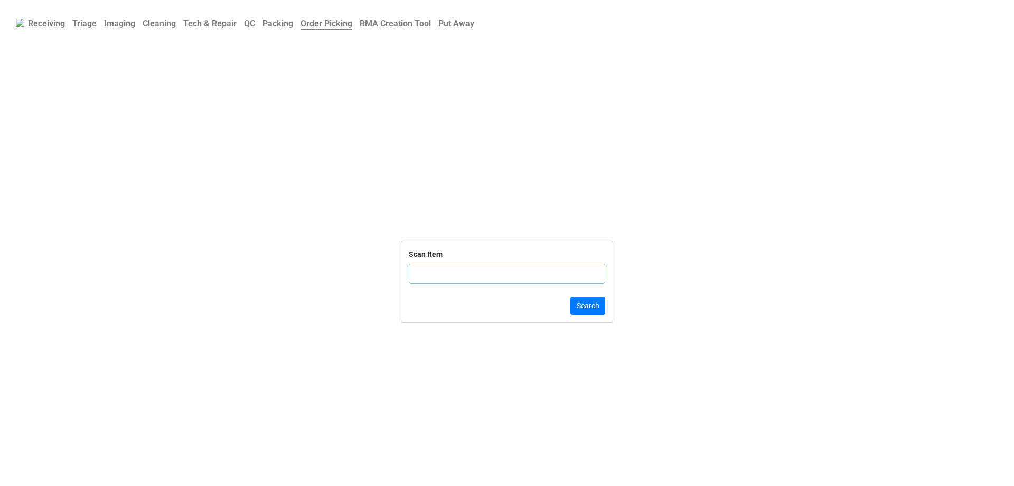
drag, startPoint x: 525, startPoint y: 329, endPoint x: 544, endPoint y: 291, distance: 42.8
click at [534, 317] on div "Scan Item Search" at bounding box center [507, 281] width 211 height 81
click at [536, 283] on input "text" at bounding box center [507, 274] width 197 height 20
type input "F54SB54"
click button "Search" at bounding box center [588, 305] width 35 height 18
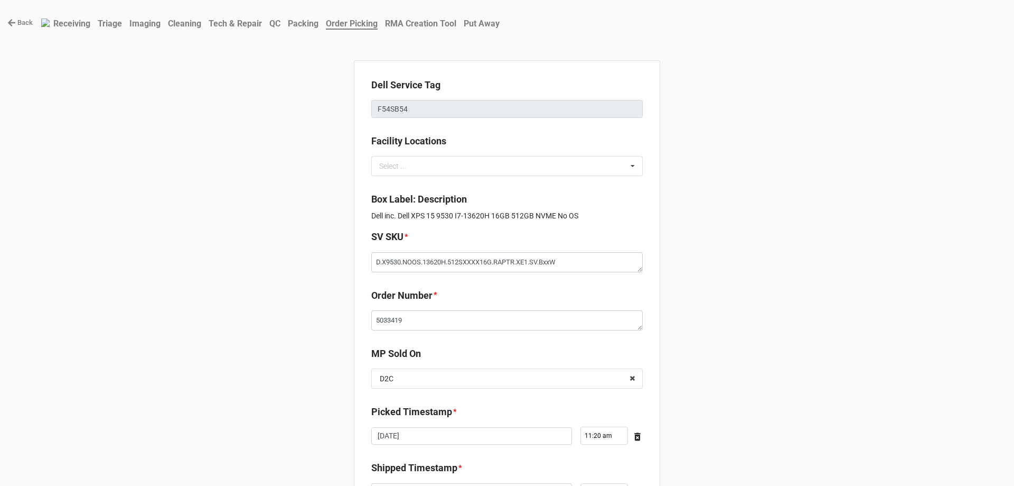
type textarea "x"
click at [33, 18] on div at bounding box center [37, 22] width 8 height 11
click at [29, 23] on link "Back" at bounding box center [19, 22] width 25 height 11
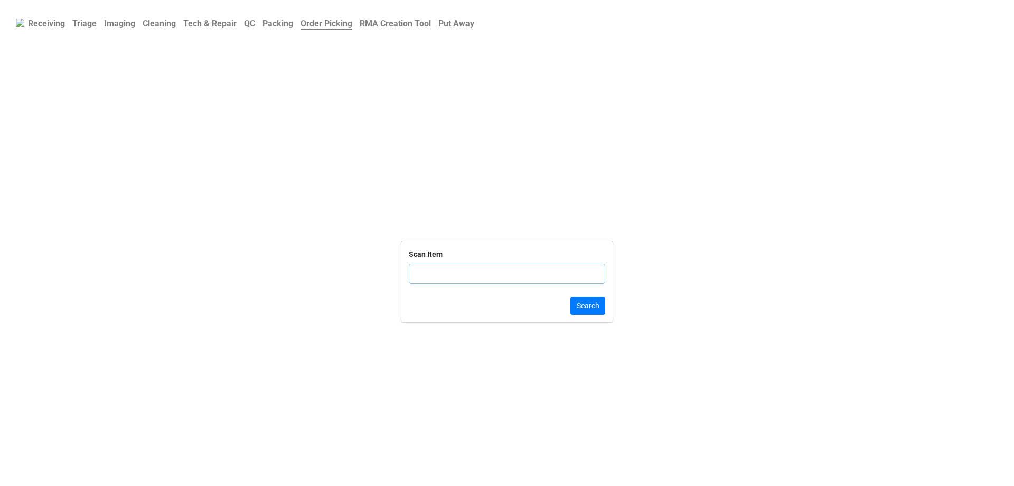
click at [441, 274] on input "text" at bounding box center [507, 274] width 197 height 20
click button "Search" at bounding box center [588, 305] width 35 height 18
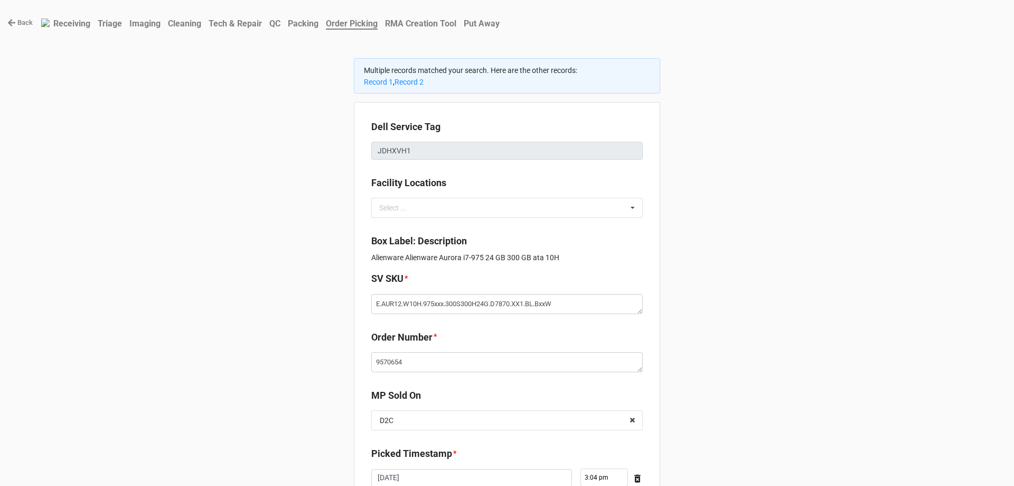
type textarea "x"
click at [408, 87] on div "Multiple records matched your search. Here are the other records: Record 1 , Re…" at bounding box center [507, 75] width 306 height 35
click at [409, 84] on link "Record 2" at bounding box center [409, 82] width 29 height 8
click at [17, 26] on link "Back" at bounding box center [19, 22] width 25 height 11
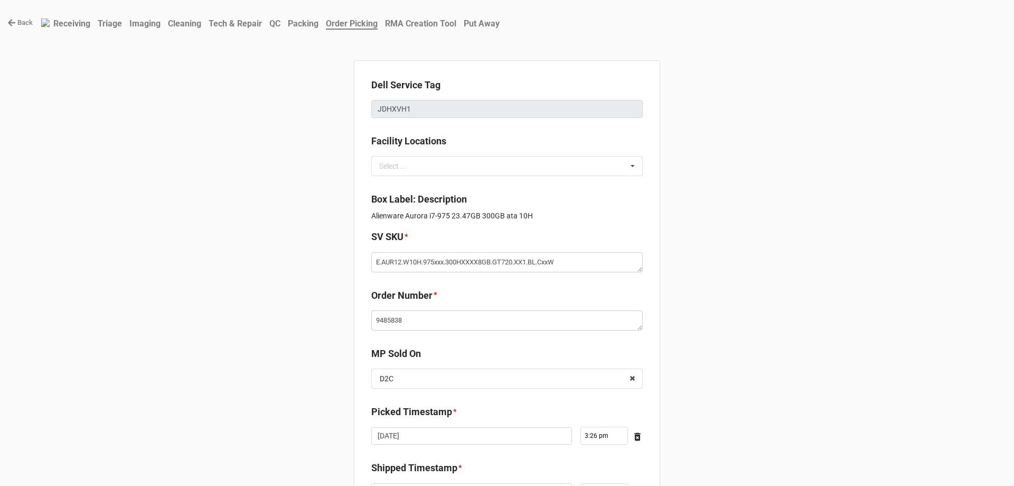
type textarea "x"
click at [10, 27] on link "Back" at bounding box center [19, 22] width 25 height 11
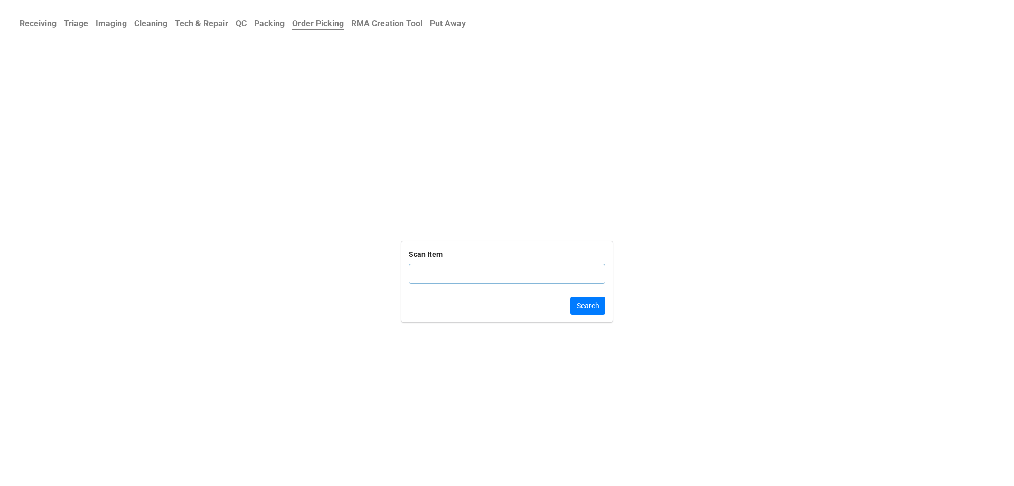
click at [539, 276] on input "text" at bounding box center [507, 274] width 197 height 20
paste input "DLRTN1718989272441353"
type input "DLRTN1718989272441353"
click button "Search" at bounding box center [588, 305] width 35 height 18
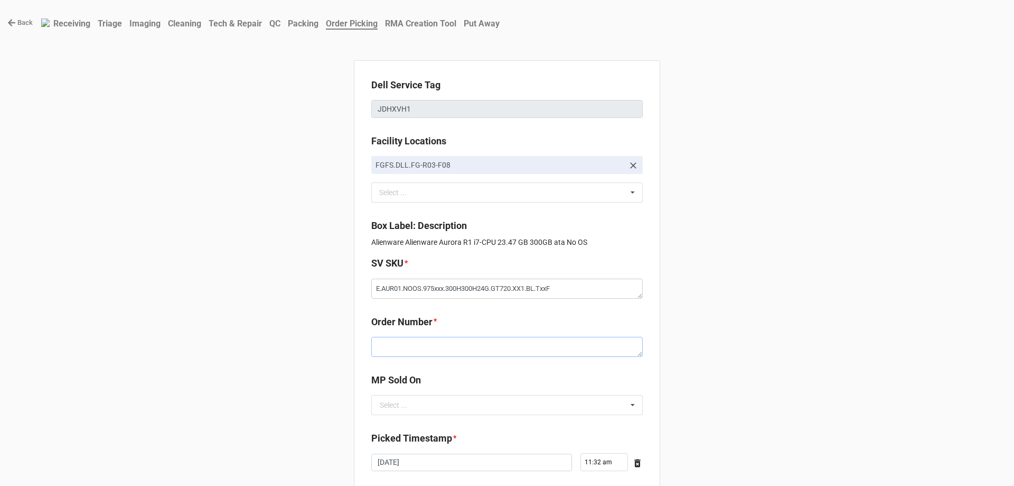
click at [454, 344] on textarea at bounding box center [507, 347] width 272 height 20
paste textarea "DLRTN1718989272441353"
type textarea "x"
type textarea "DLRTN1718989272441353"
click at [425, 403] on input "text" at bounding box center [507, 404] width 271 height 19
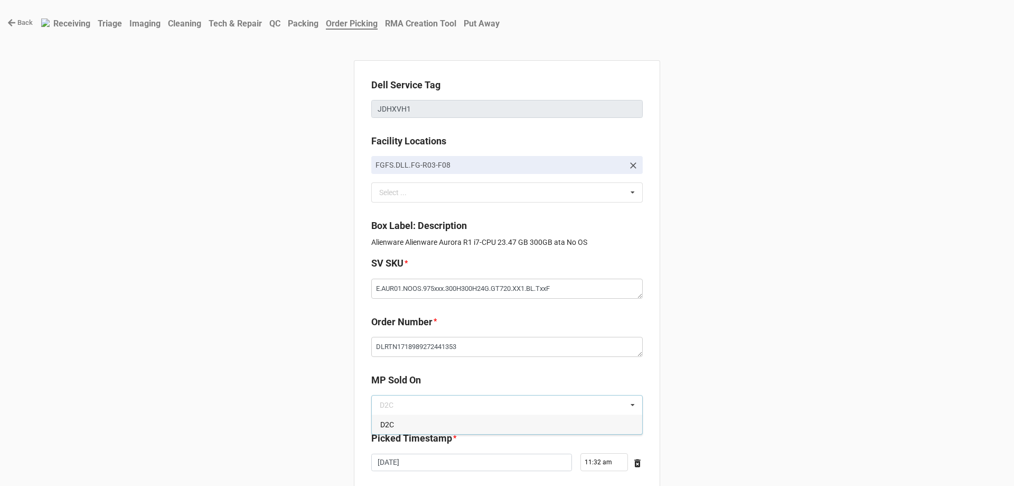
click at [425, 417] on div "D2C" at bounding box center [507, 424] width 271 height 20
type textarea "x"
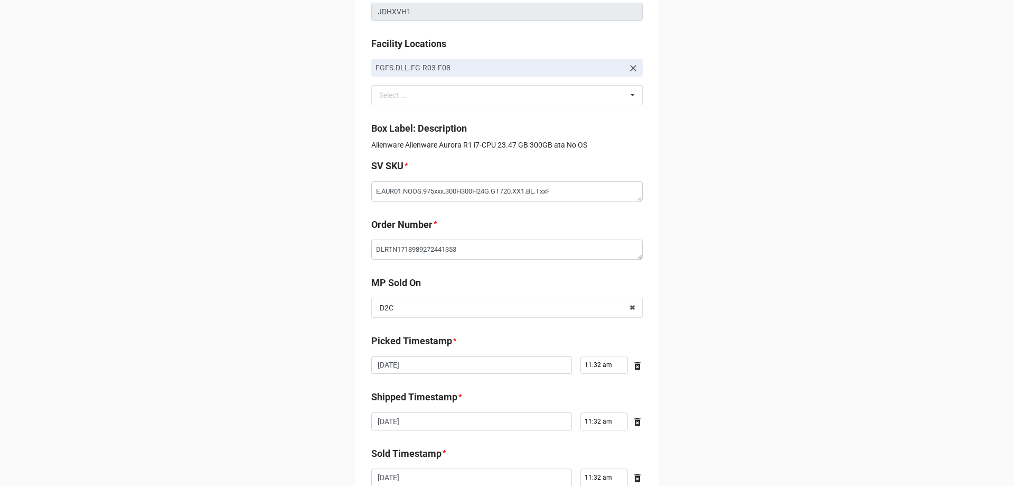
scroll to position [179, 0]
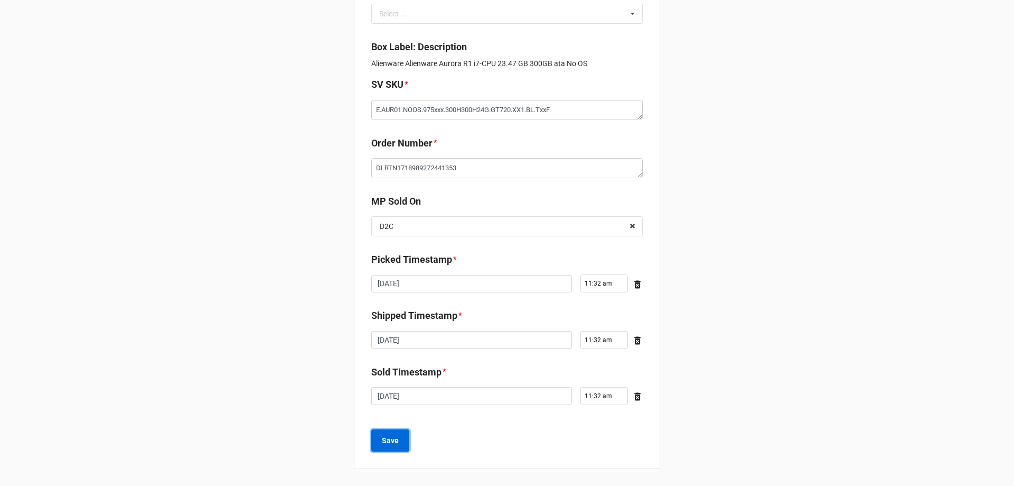
click at [379, 434] on button "Save" at bounding box center [390, 440] width 38 height 22
